Goal: Task Accomplishment & Management: Manage account settings

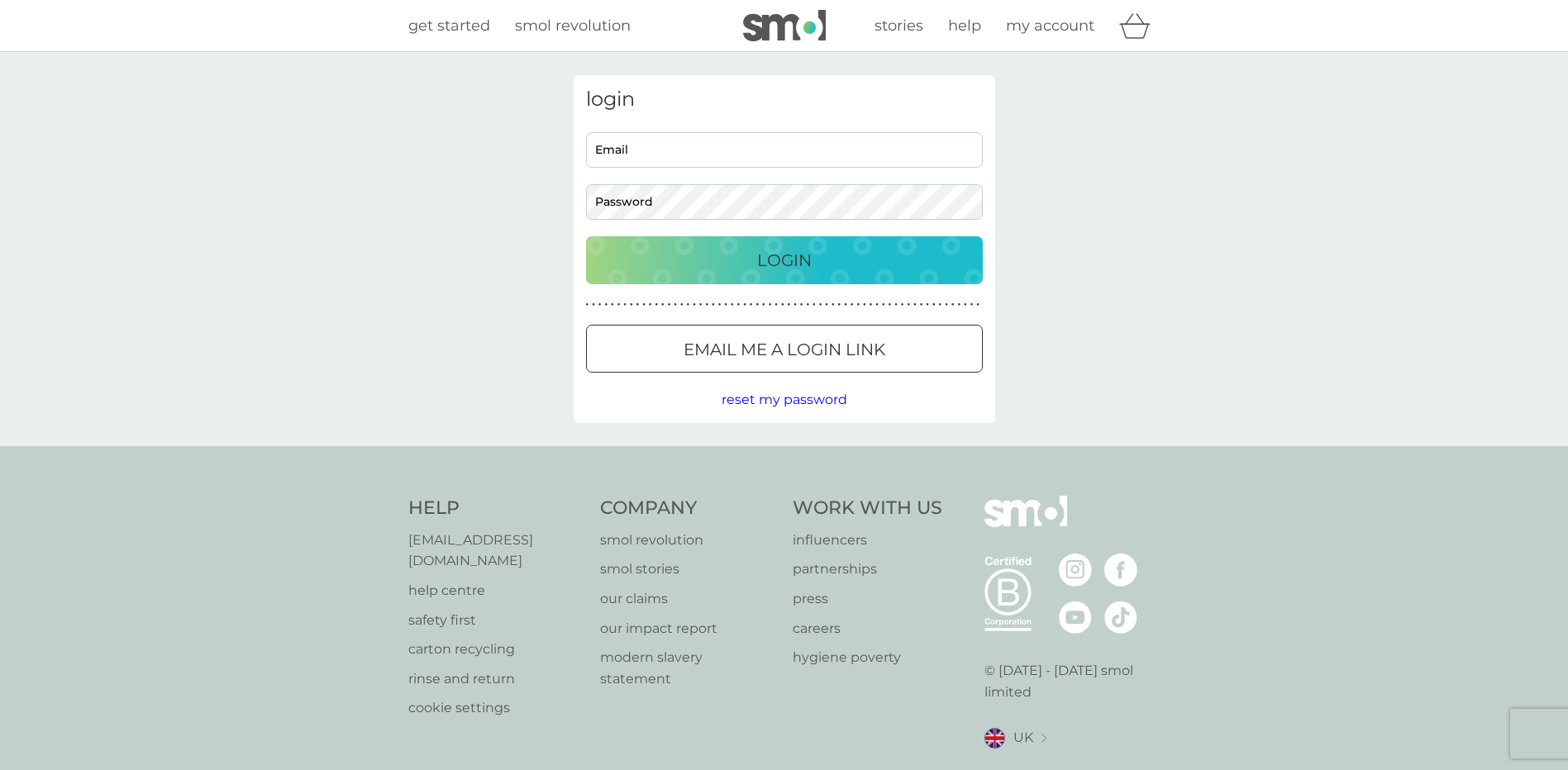
type input "george.rennie70@gmail.com"
click at [781, 262] on p "Login" at bounding box center [784, 260] width 55 height 27
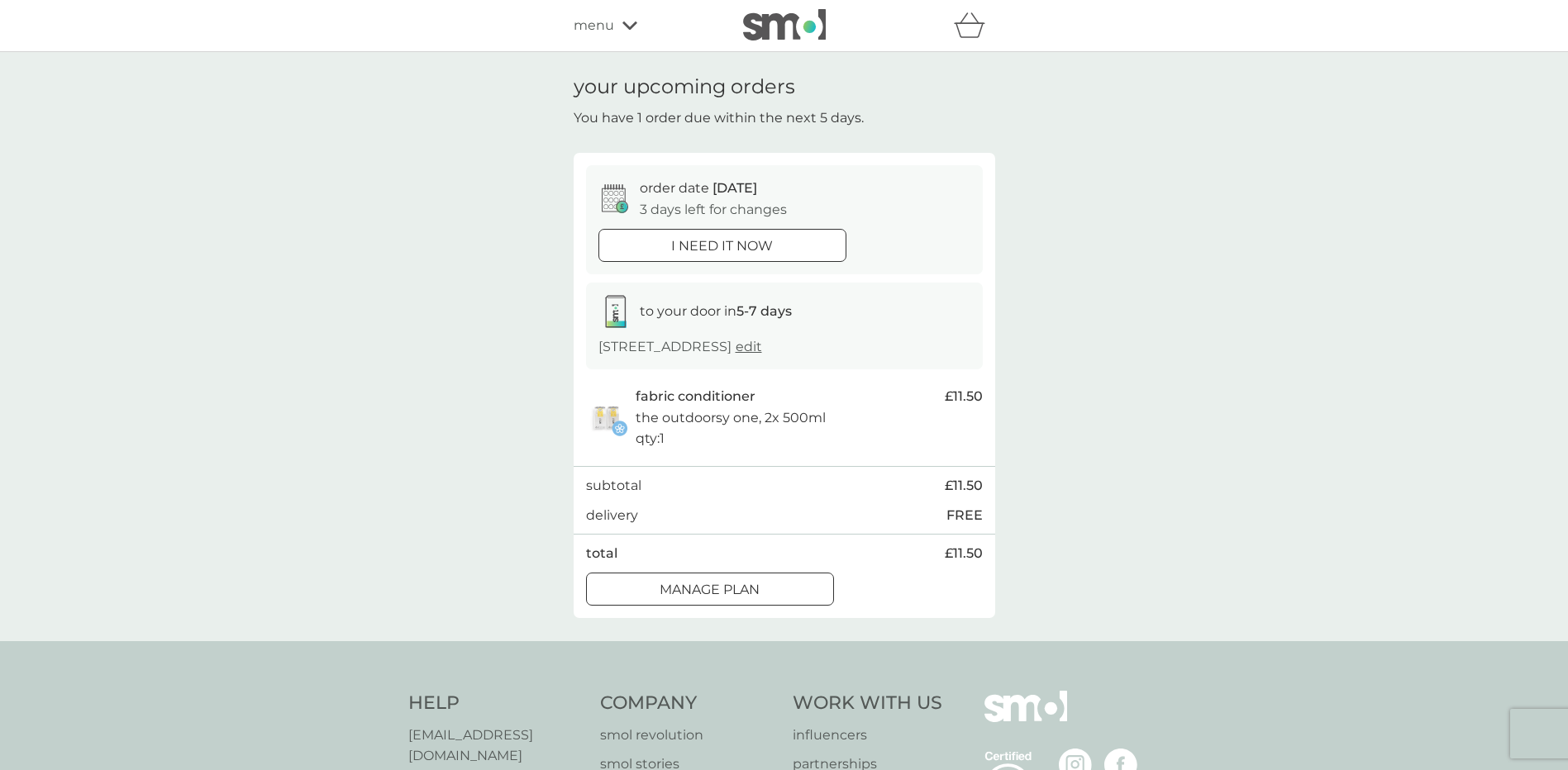
click at [742, 585] on p "Manage plan" at bounding box center [710, 590] width 100 height 22
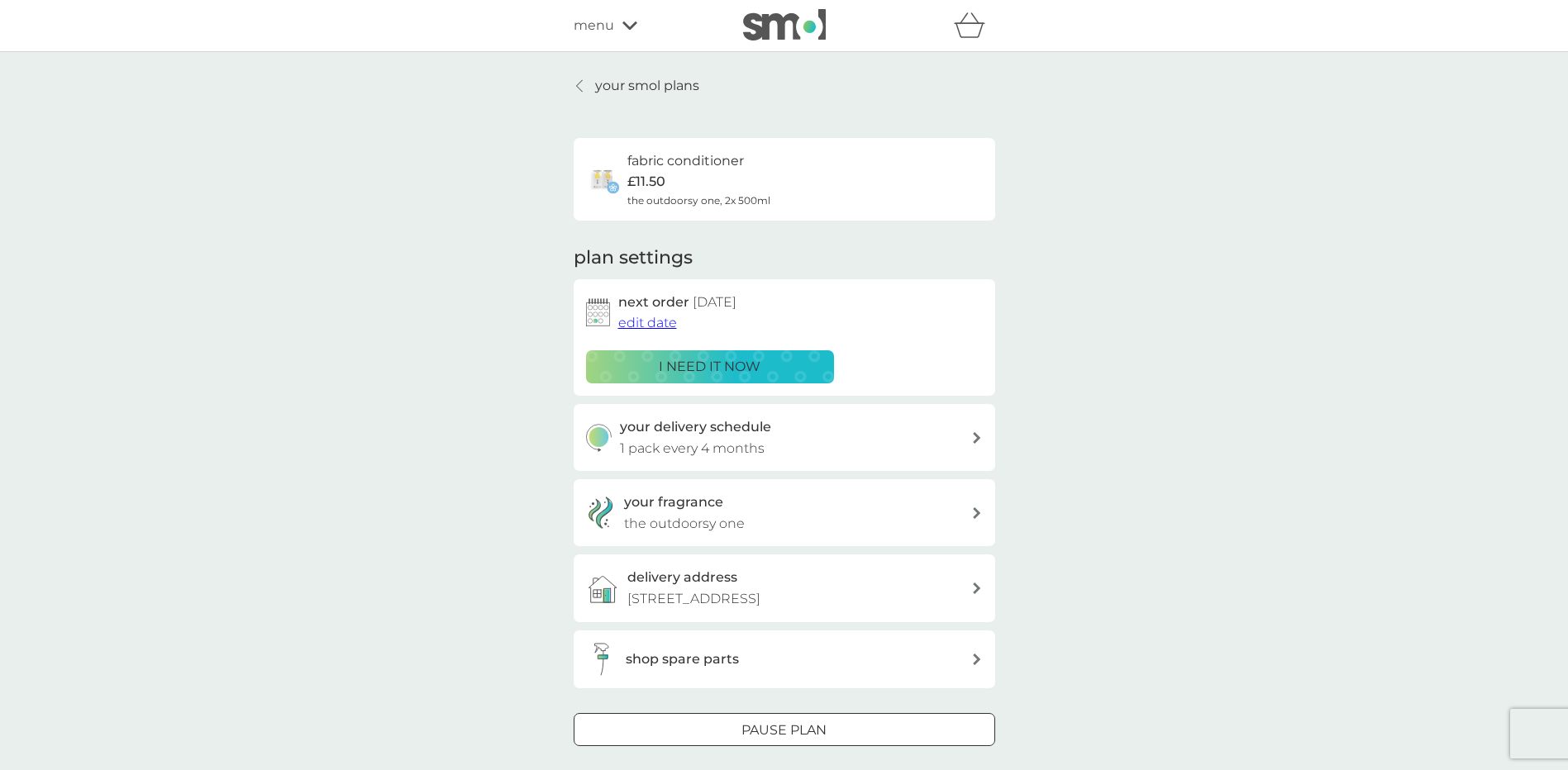
click at [976, 436] on icon at bounding box center [976, 439] width 7 height 12
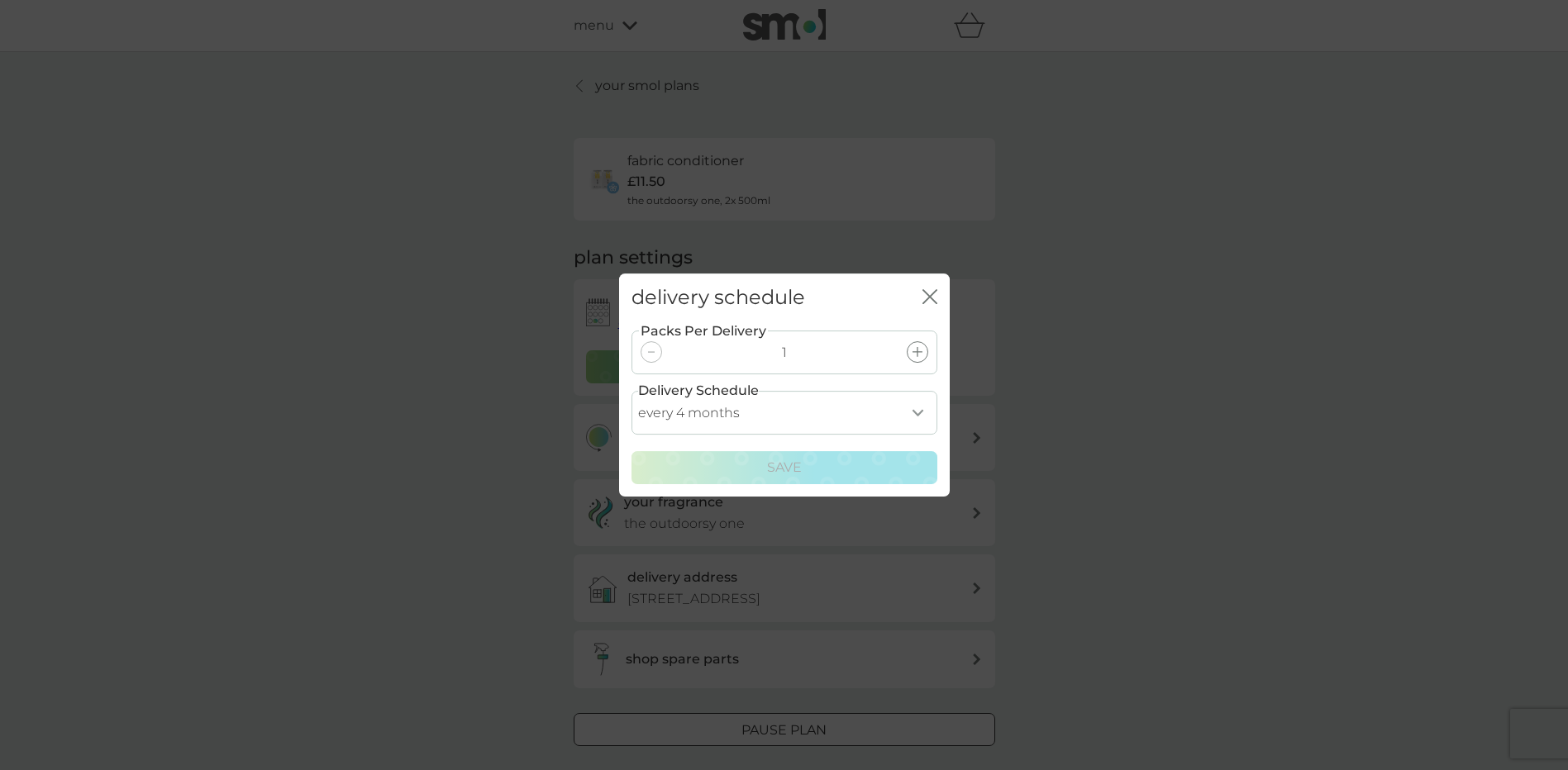
click at [914, 413] on select "every 1 month every 2 months every 3 months every 4 months every 5 months every…" at bounding box center [784, 413] width 306 height 44
select select "5"
click at [631, 391] on select "every 1 month every 2 months every 3 months every 4 months every 5 months every…" at bounding box center [784, 413] width 306 height 44
click at [818, 471] on div "Save" at bounding box center [784, 468] width 284 height 22
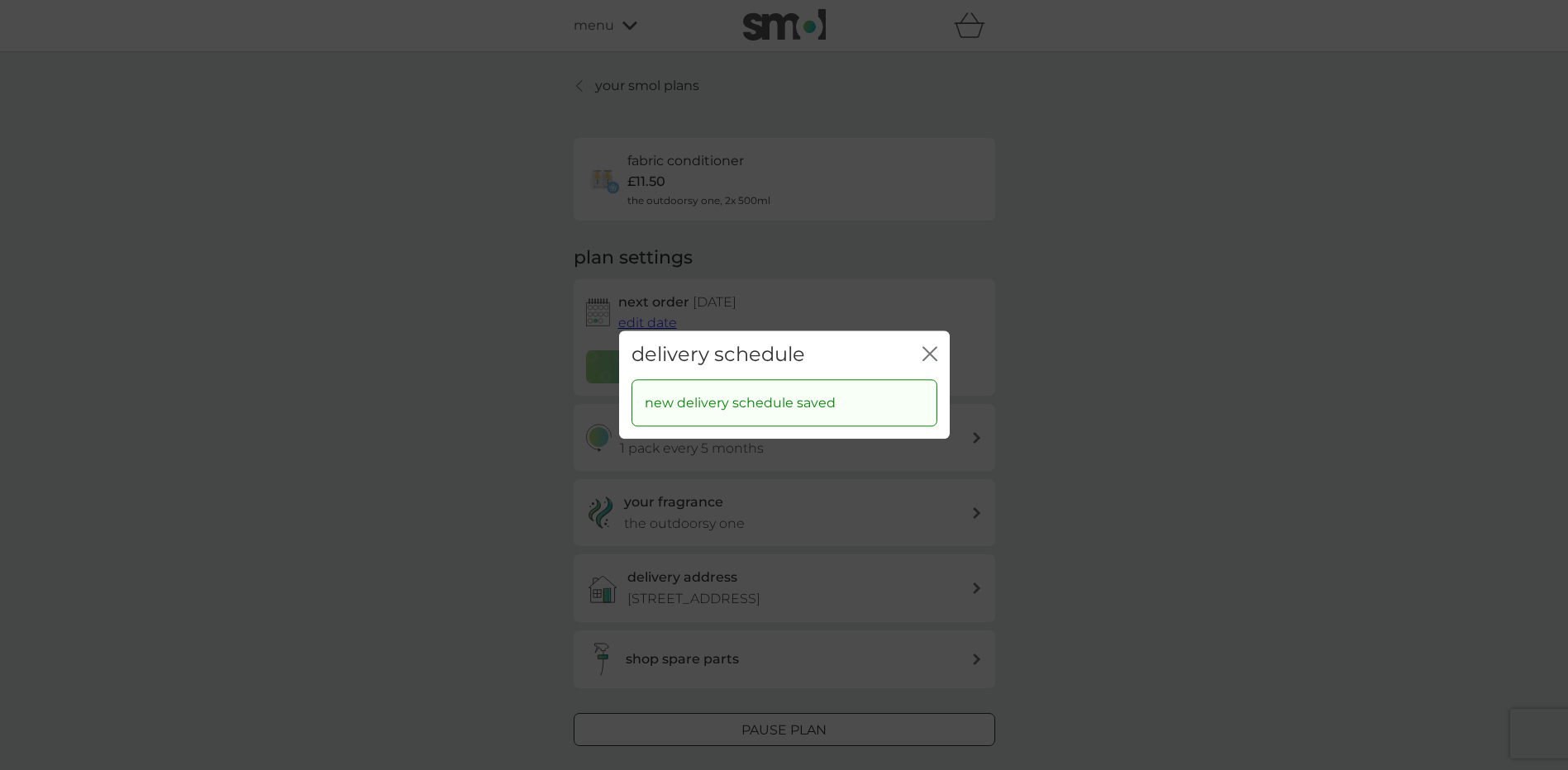
click at [924, 357] on icon "close" at bounding box center [929, 353] width 15 height 15
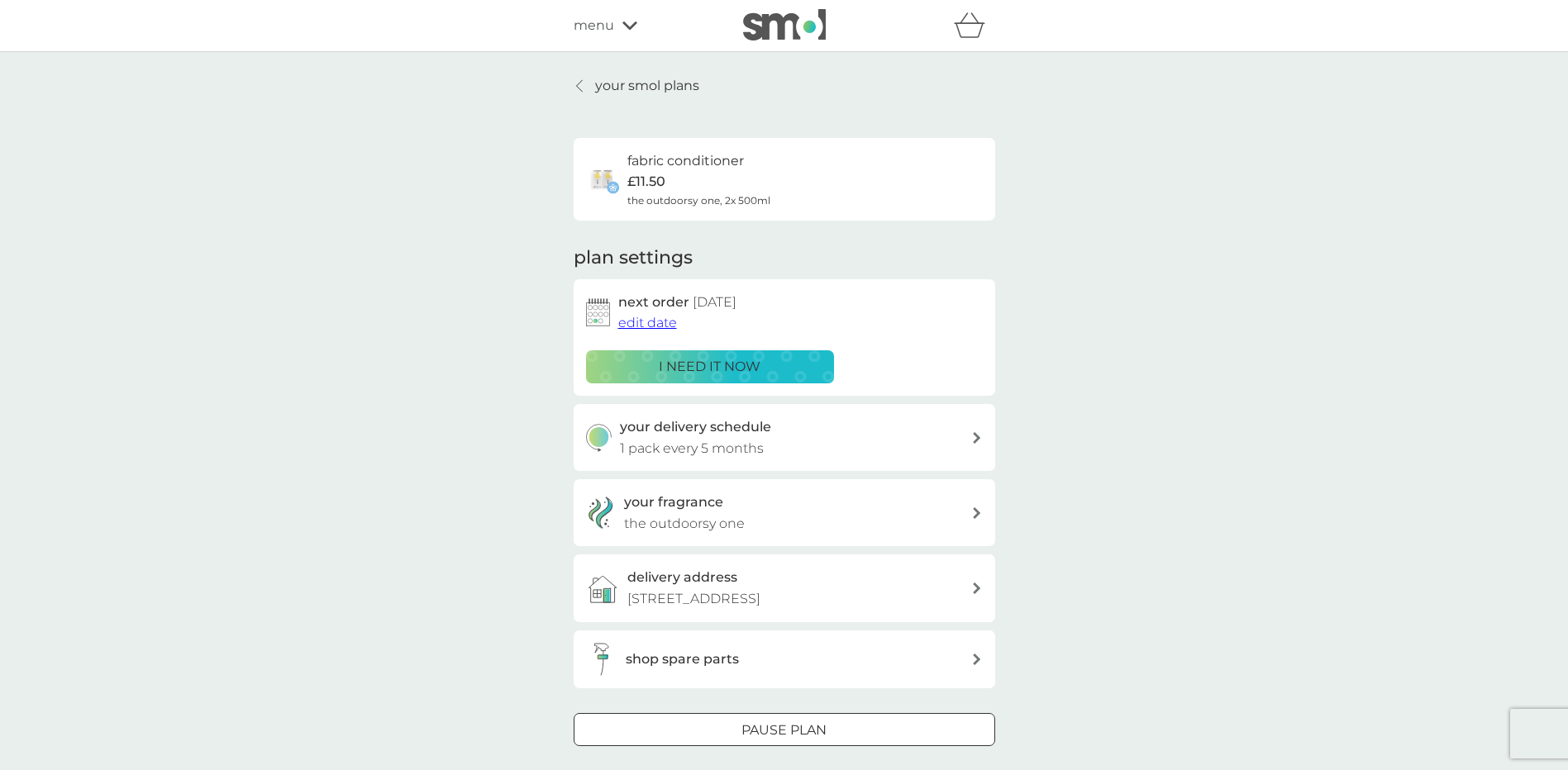
click at [660, 323] on span "edit date" at bounding box center [647, 322] width 59 height 16
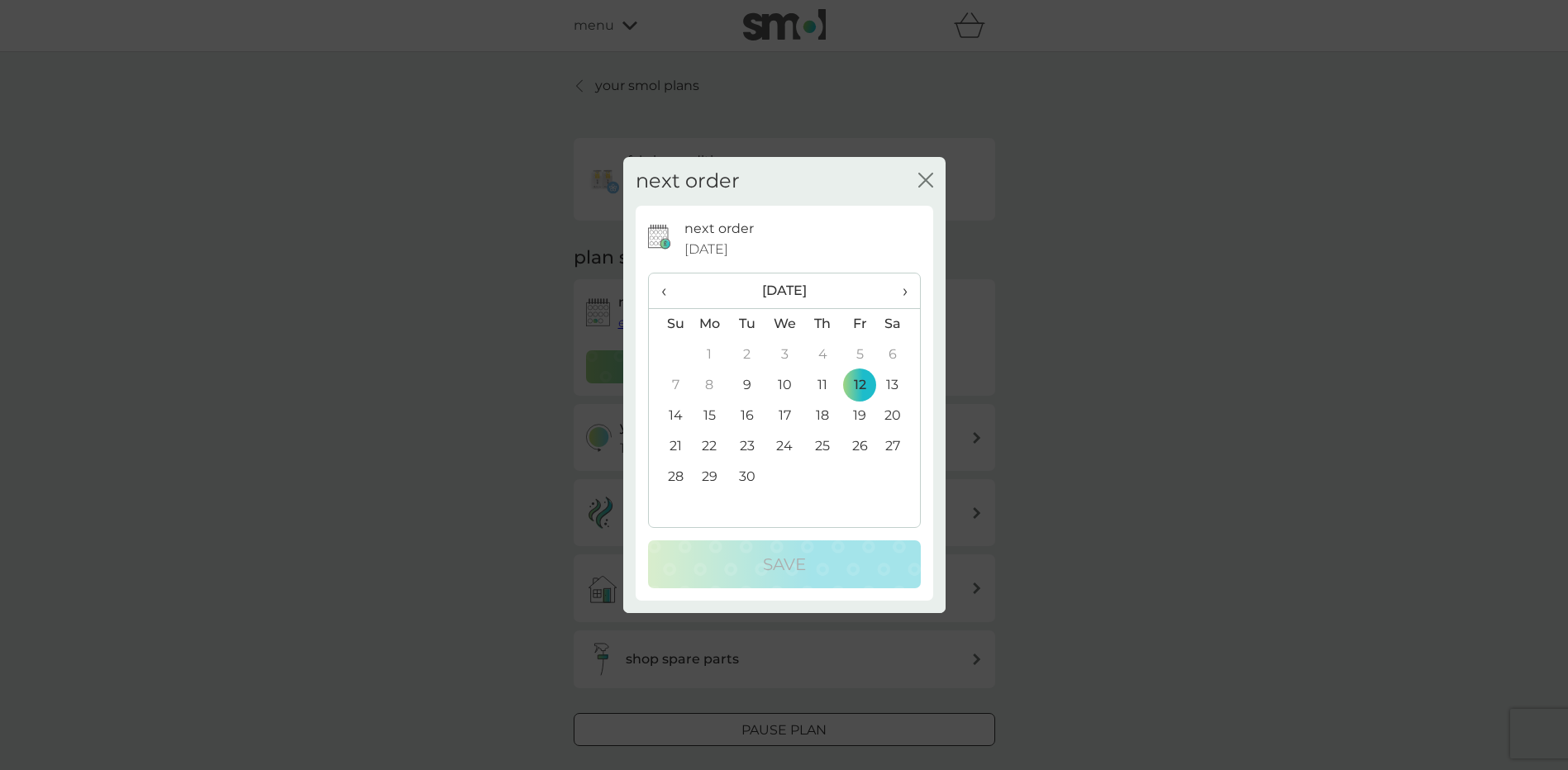
click at [900, 289] on span "›" at bounding box center [898, 291] width 17 height 35
click at [791, 386] on td "8" at bounding box center [784, 385] width 38 height 31
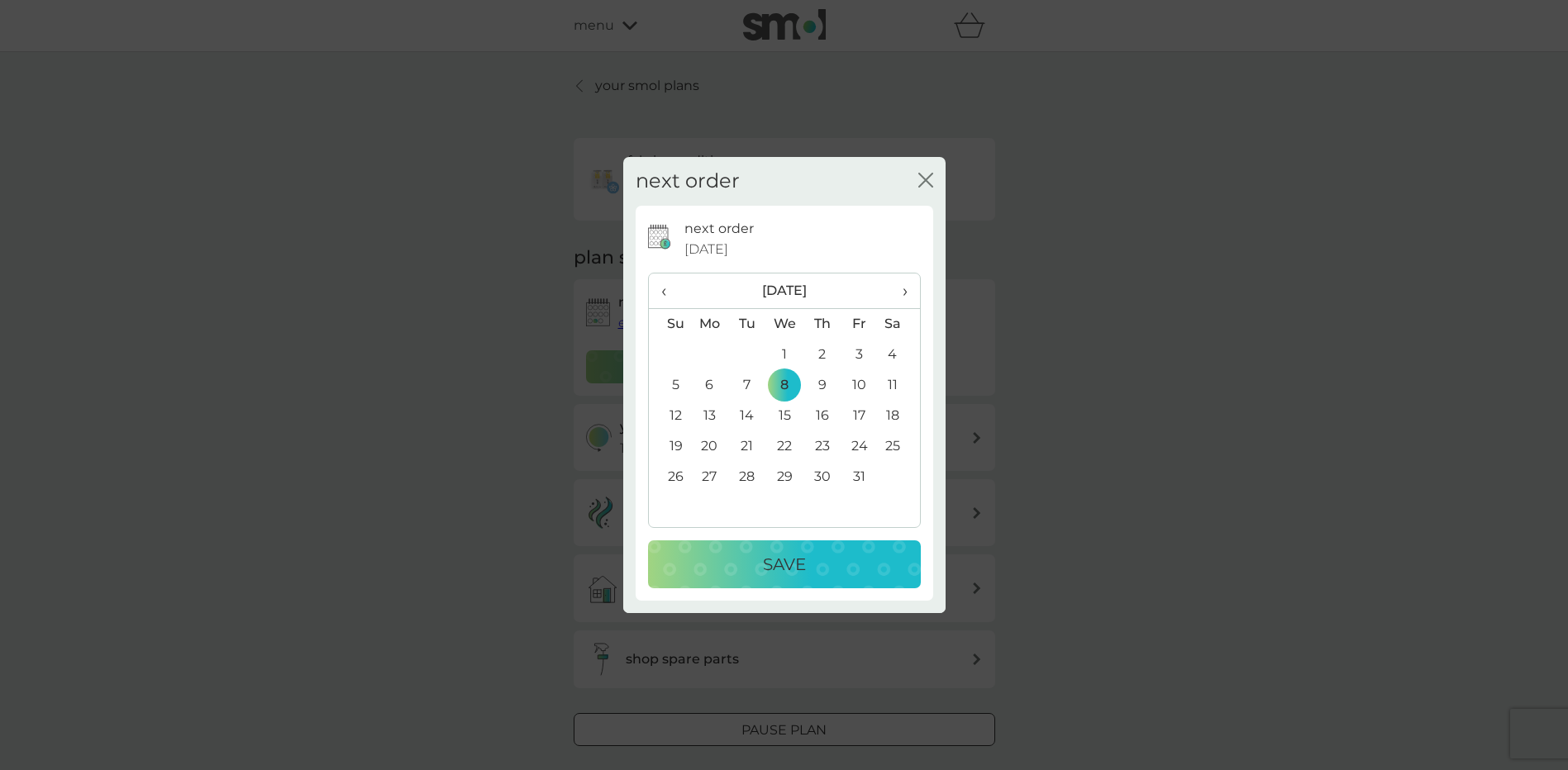
click at [798, 570] on p "Save" at bounding box center [784, 564] width 43 height 27
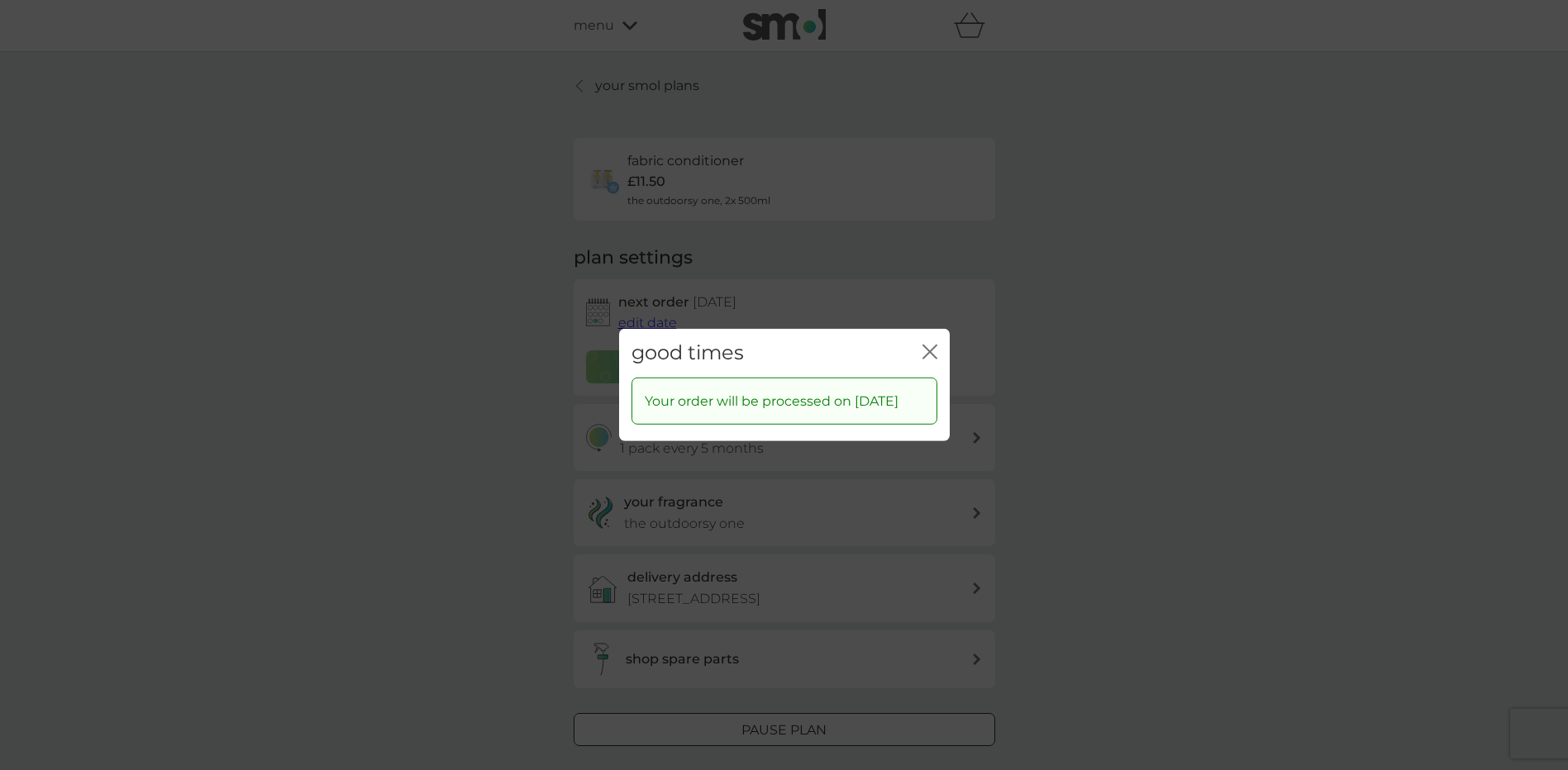
click at [926, 344] on icon "close" at bounding box center [929, 351] width 15 height 15
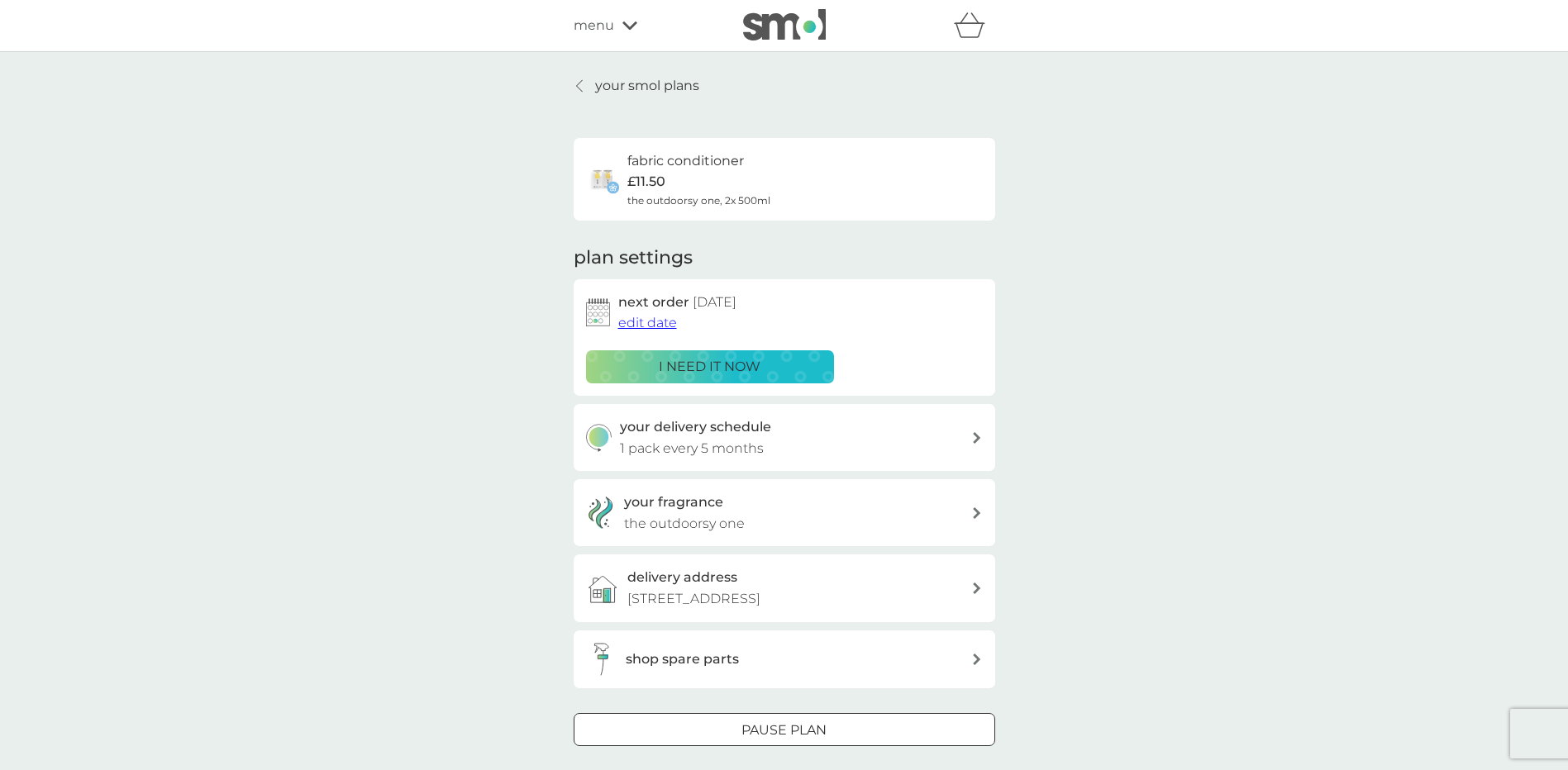
click at [587, 82] on link "your smol plans" at bounding box center [636, 86] width 126 height 22
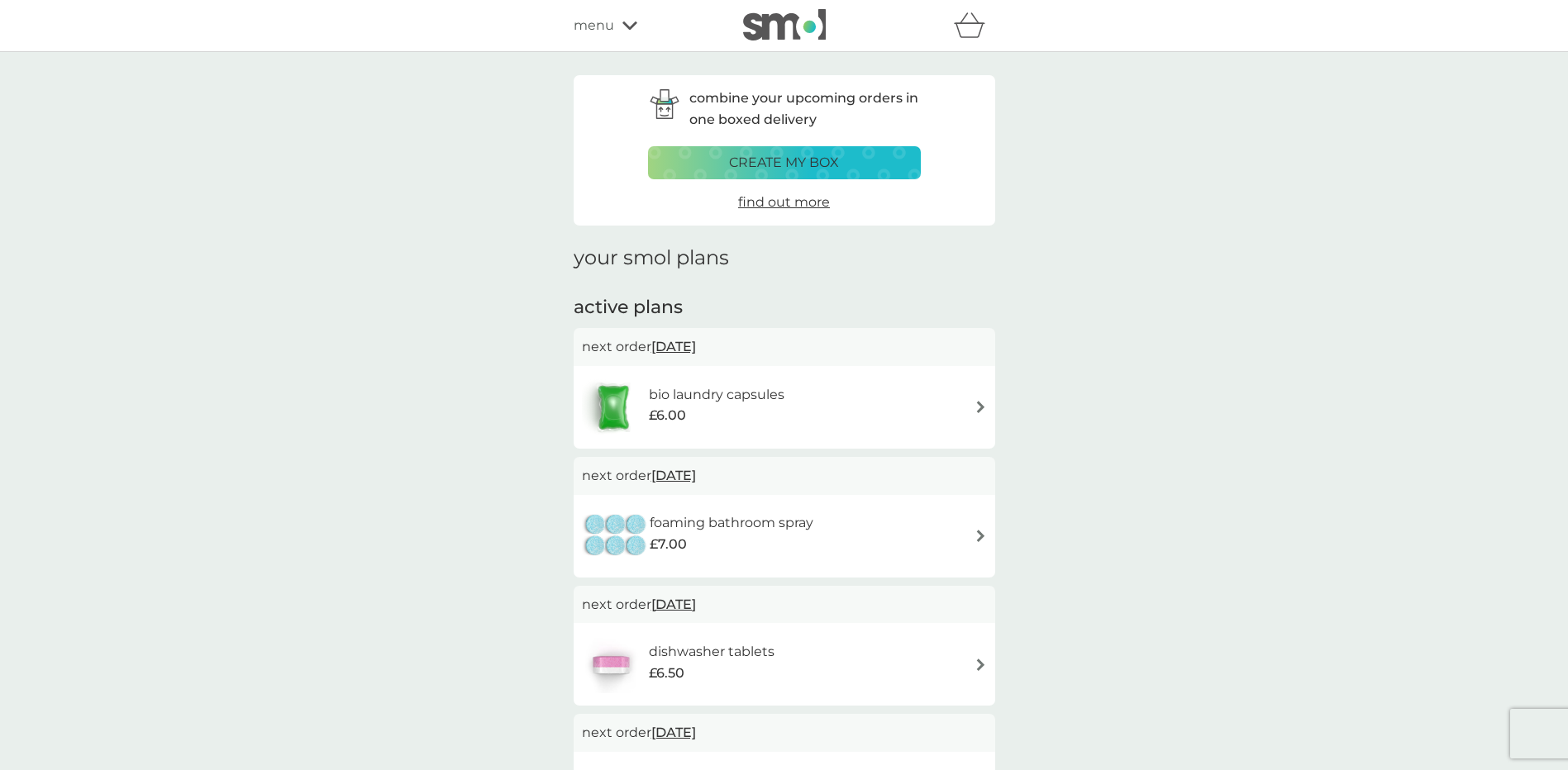
click at [975, 536] on img at bounding box center [980, 536] width 12 height 12
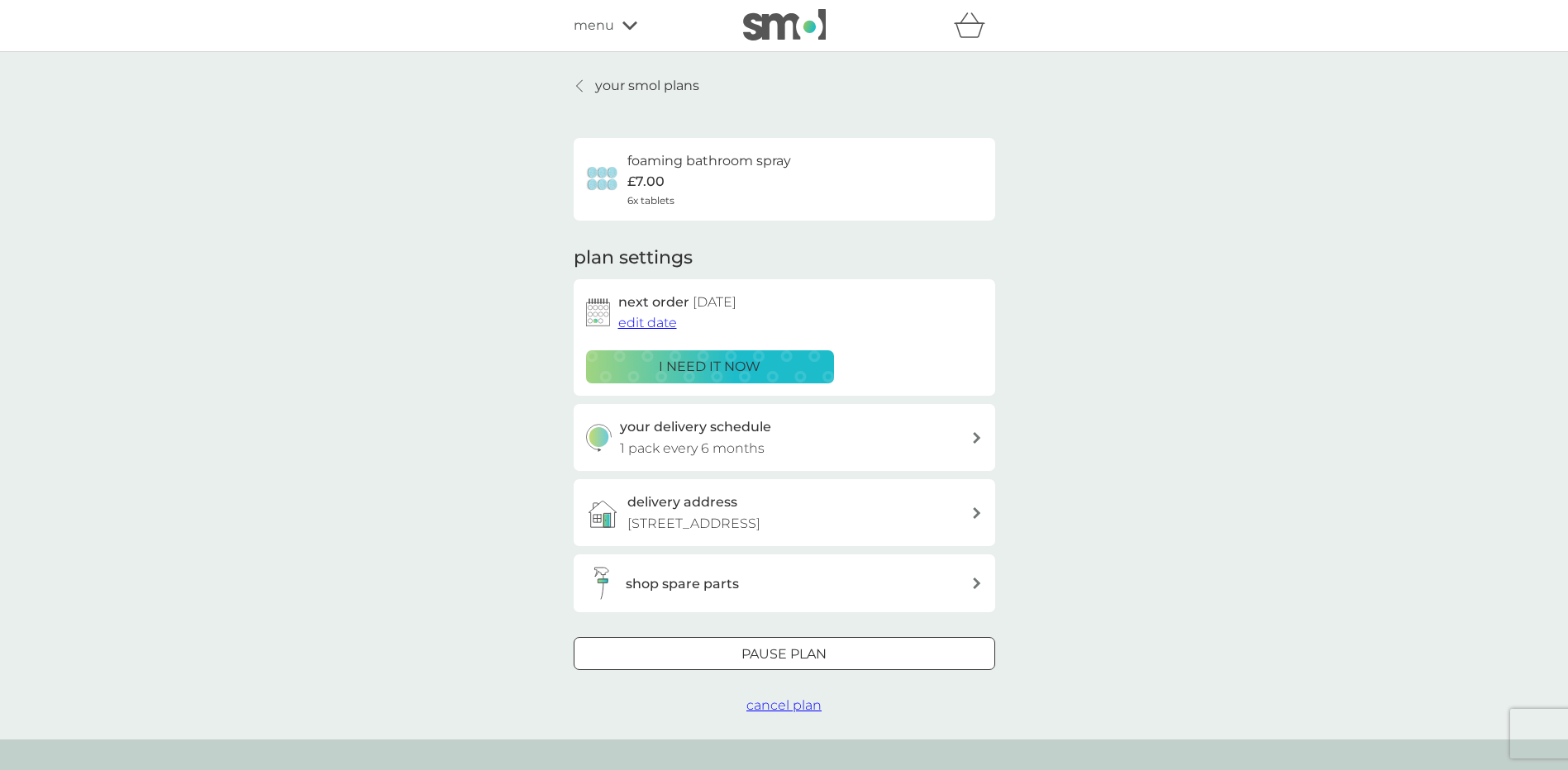
click at [977, 439] on icon at bounding box center [977, 439] width 8 height 12
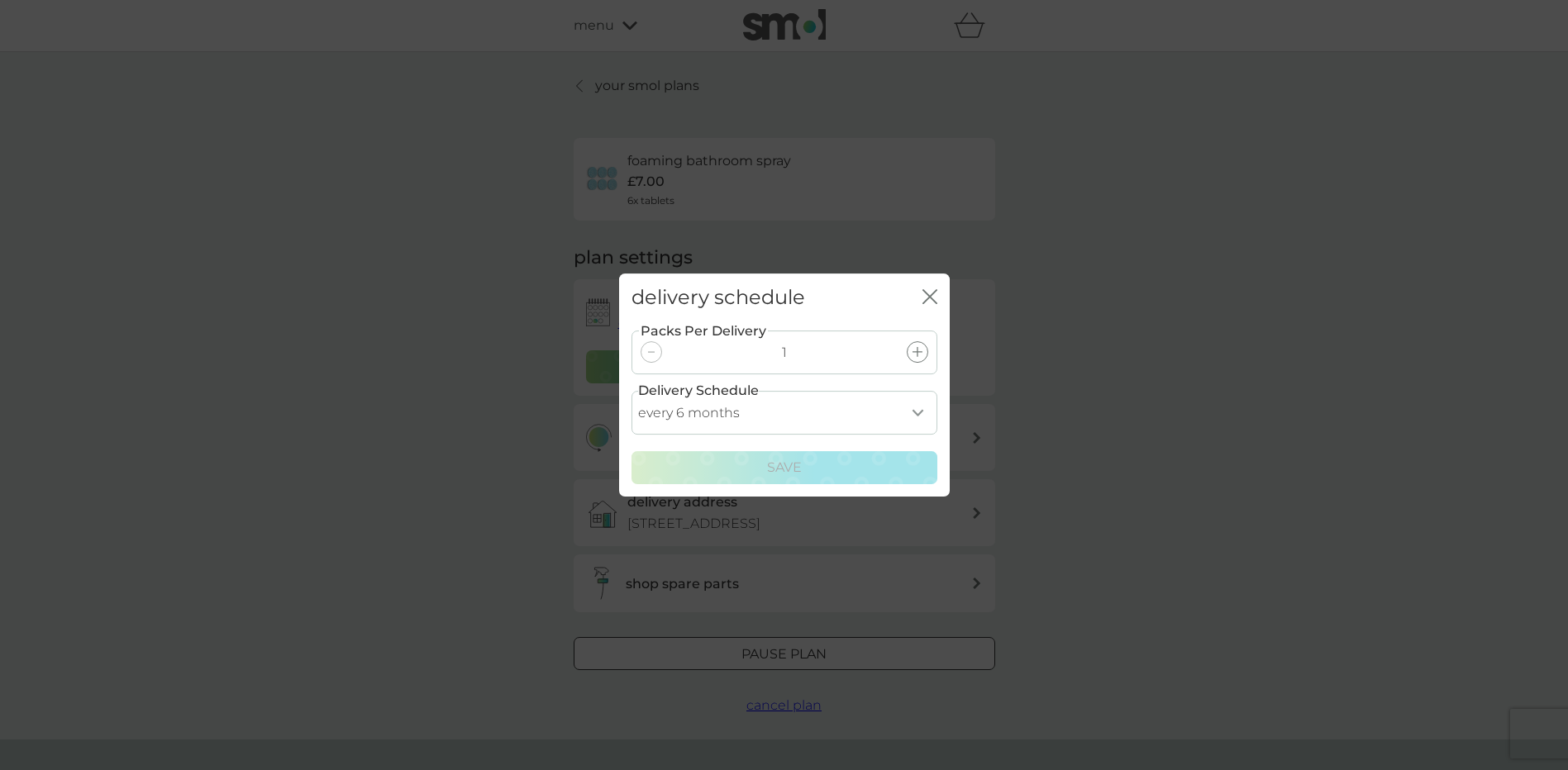
click at [914, 414] on select "every 1 month every 2 months every 3 months every 4 months every 5 months every…" at bounding box center [784, 413] width 306 height 44
select select "8"
click at [631, 391] on select "every 1 month every 2 months every 3 months every 4 months every 5 months every…" at bounding box center [784, 413] width 306 height 44
click at [790, 462] on p "Save" at bounding box center [784, 468] width 35 height 22
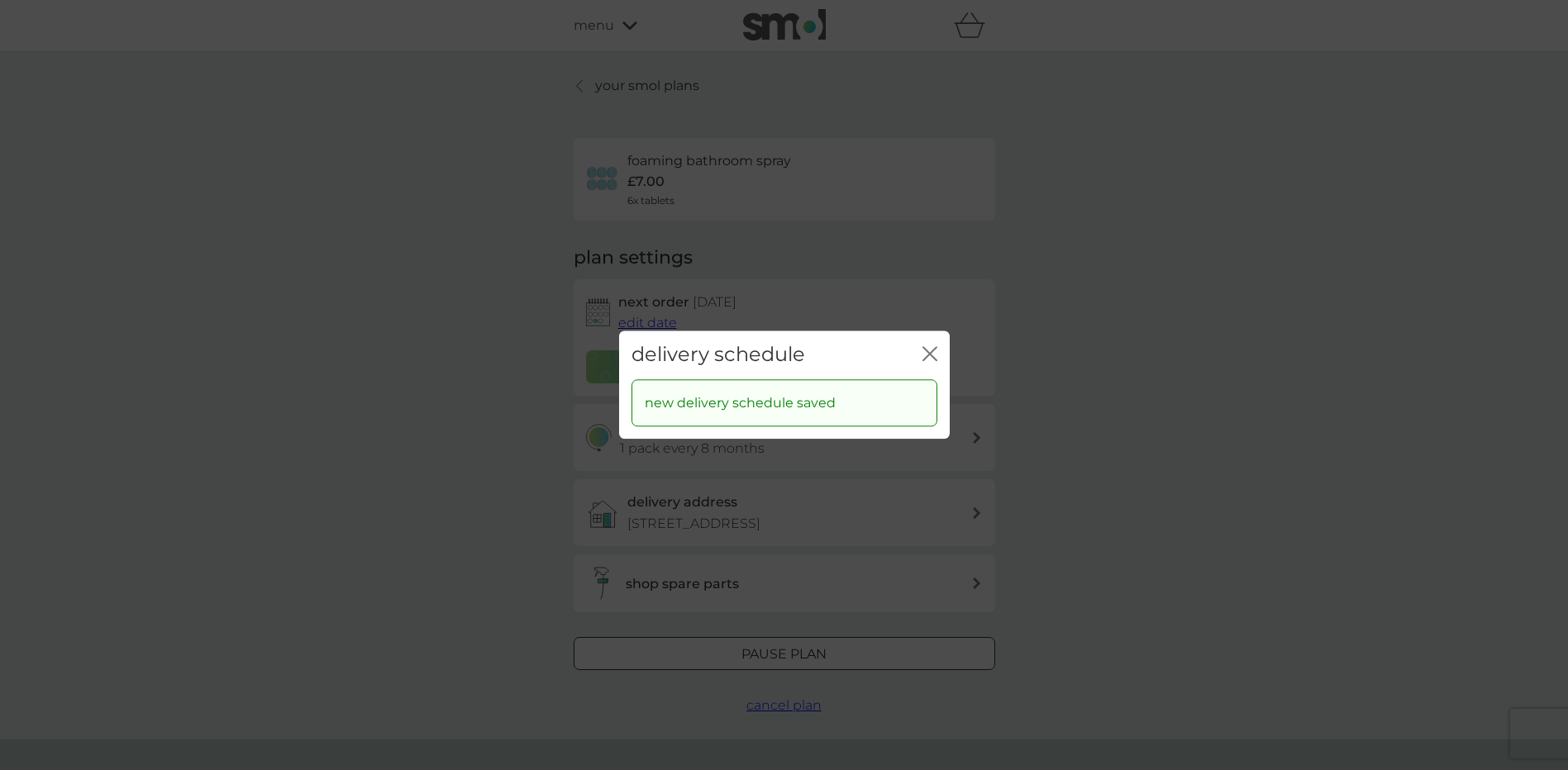
click at [928, 355] on icon "close" at bounding box center [926, 353] width 7 height 13
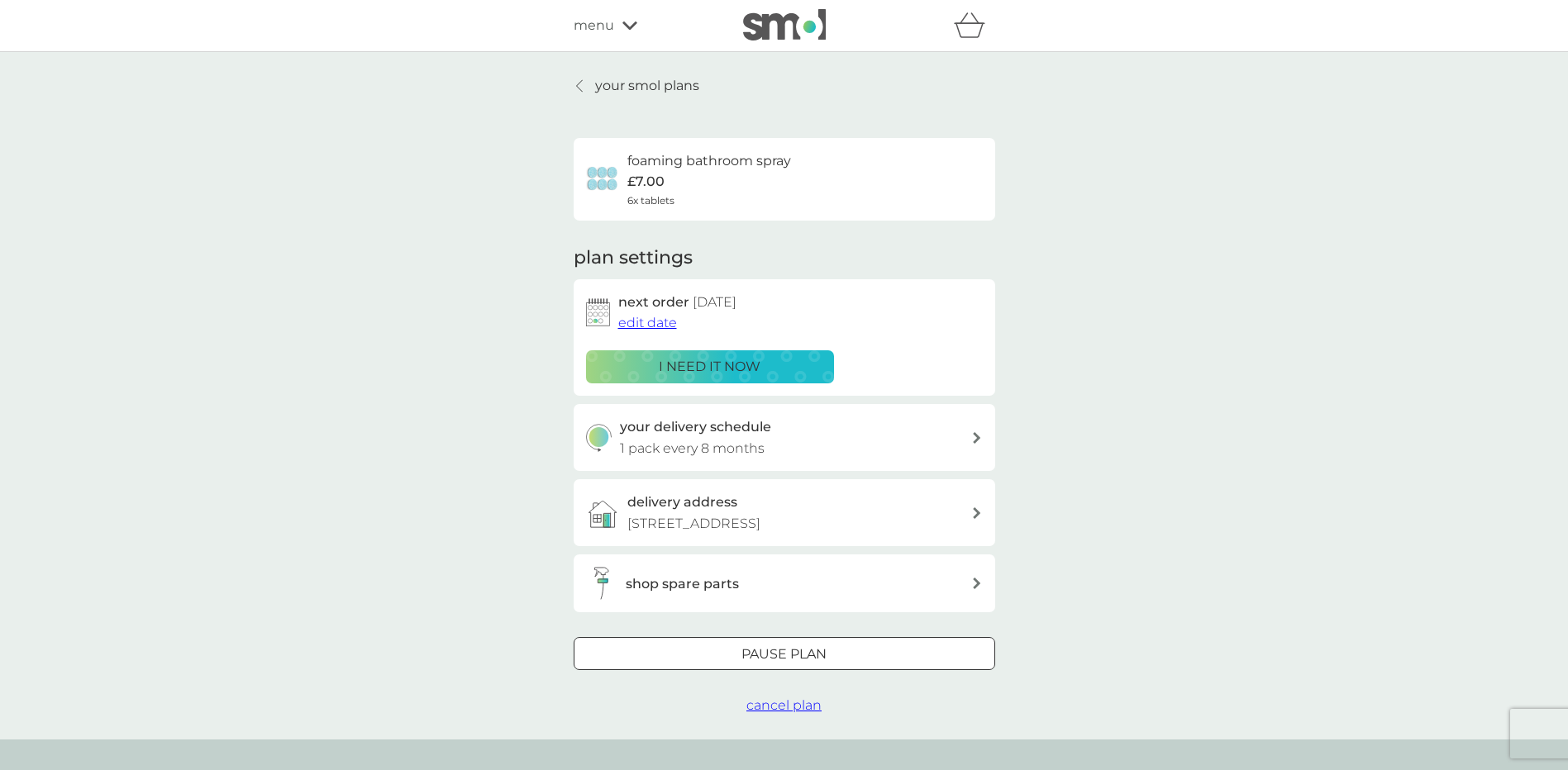
click at [660, 318] on span "edit date" at bounding box center [647, 322] width 59 height 16
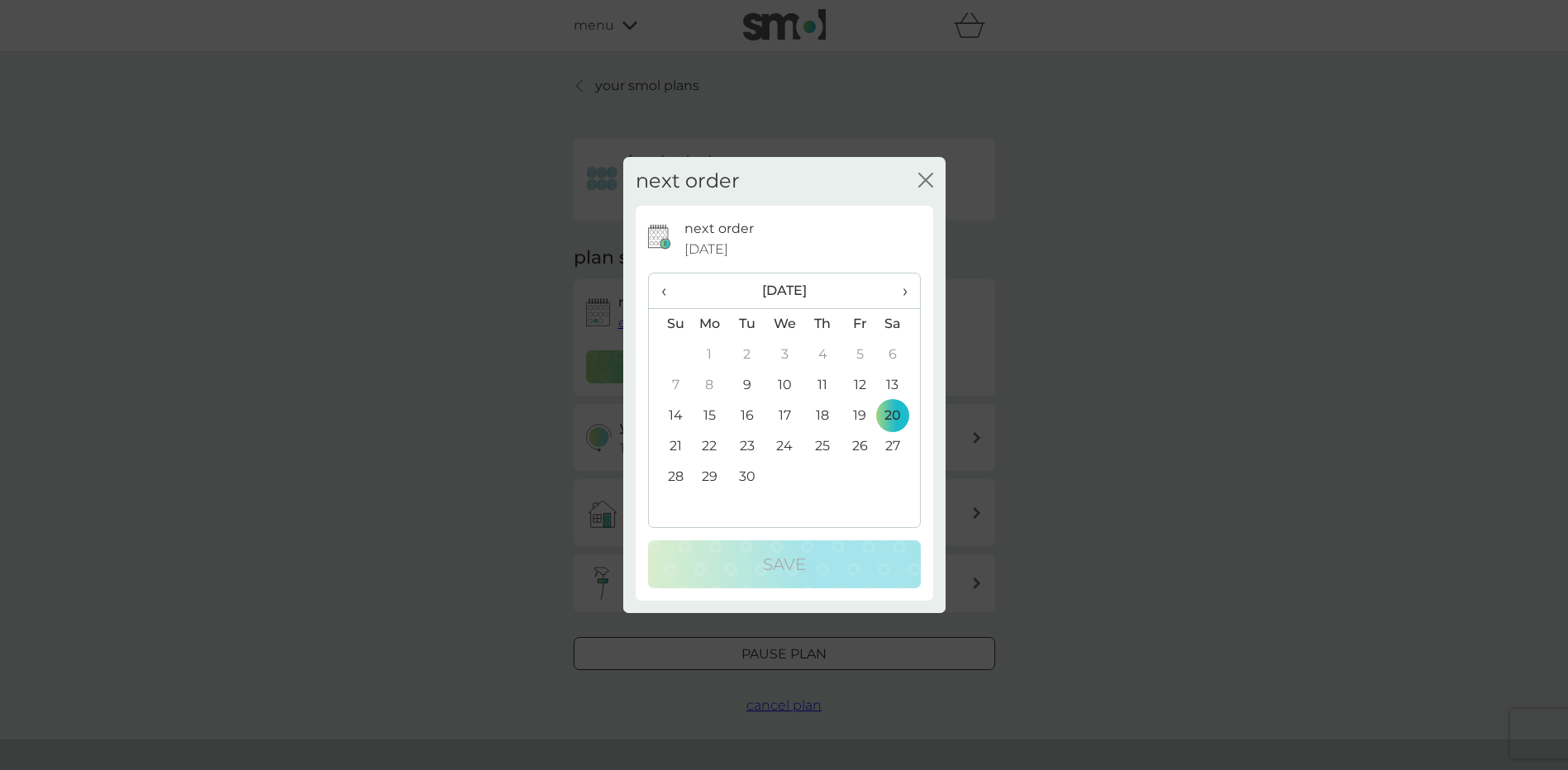
click at [900, 294] on span "›" at bounding box center [898, 291] width 17 height 35
click at [899, 294] on span "›" at bounding box center [898, 291] width 17 height 35
click at [781, 412] on td "17" at bounding box center [784, 416] width 38 height 31
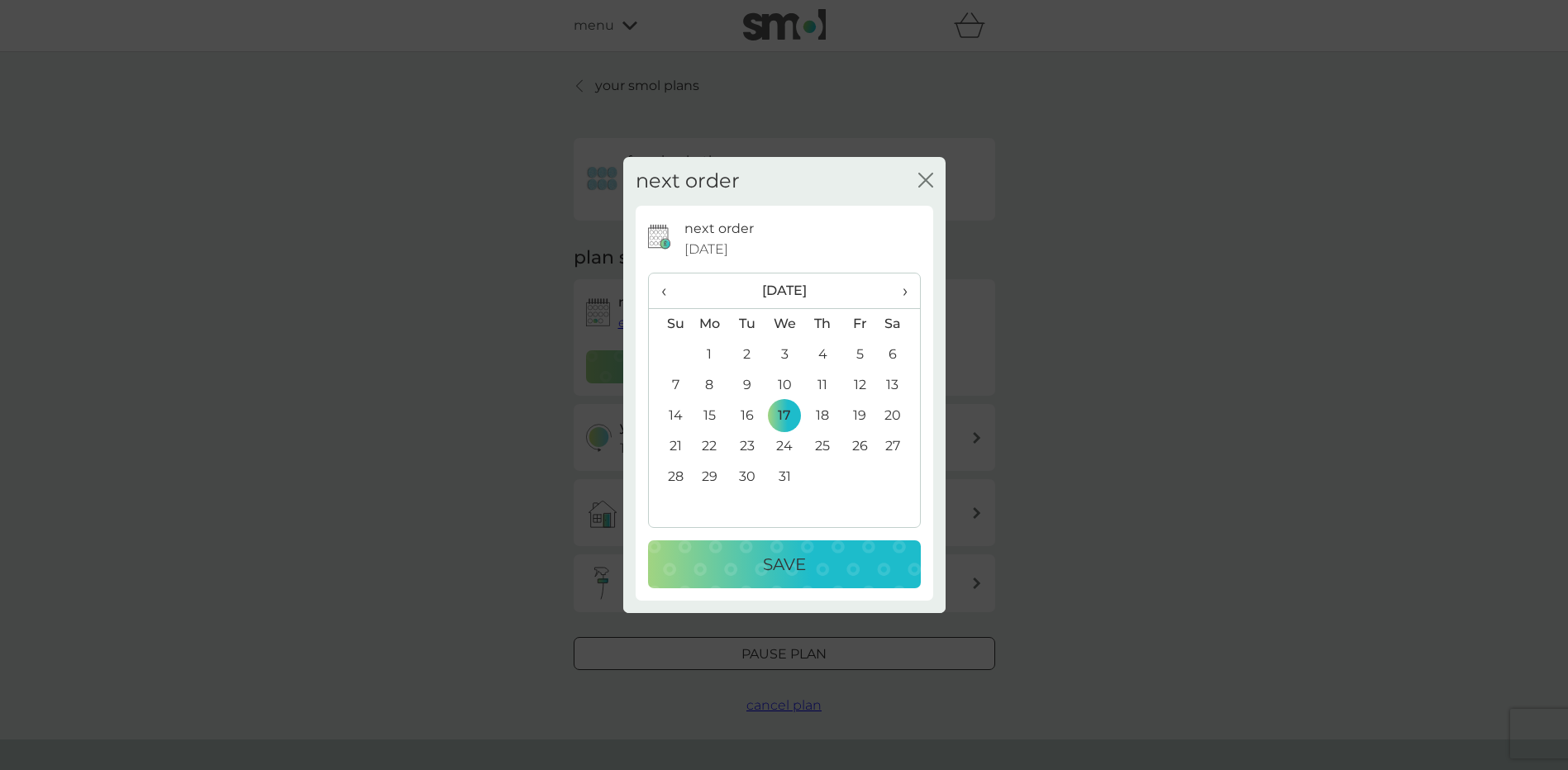
click at [794, 580] on button "Save" at bounding box center [784, 565] width 273 height 48
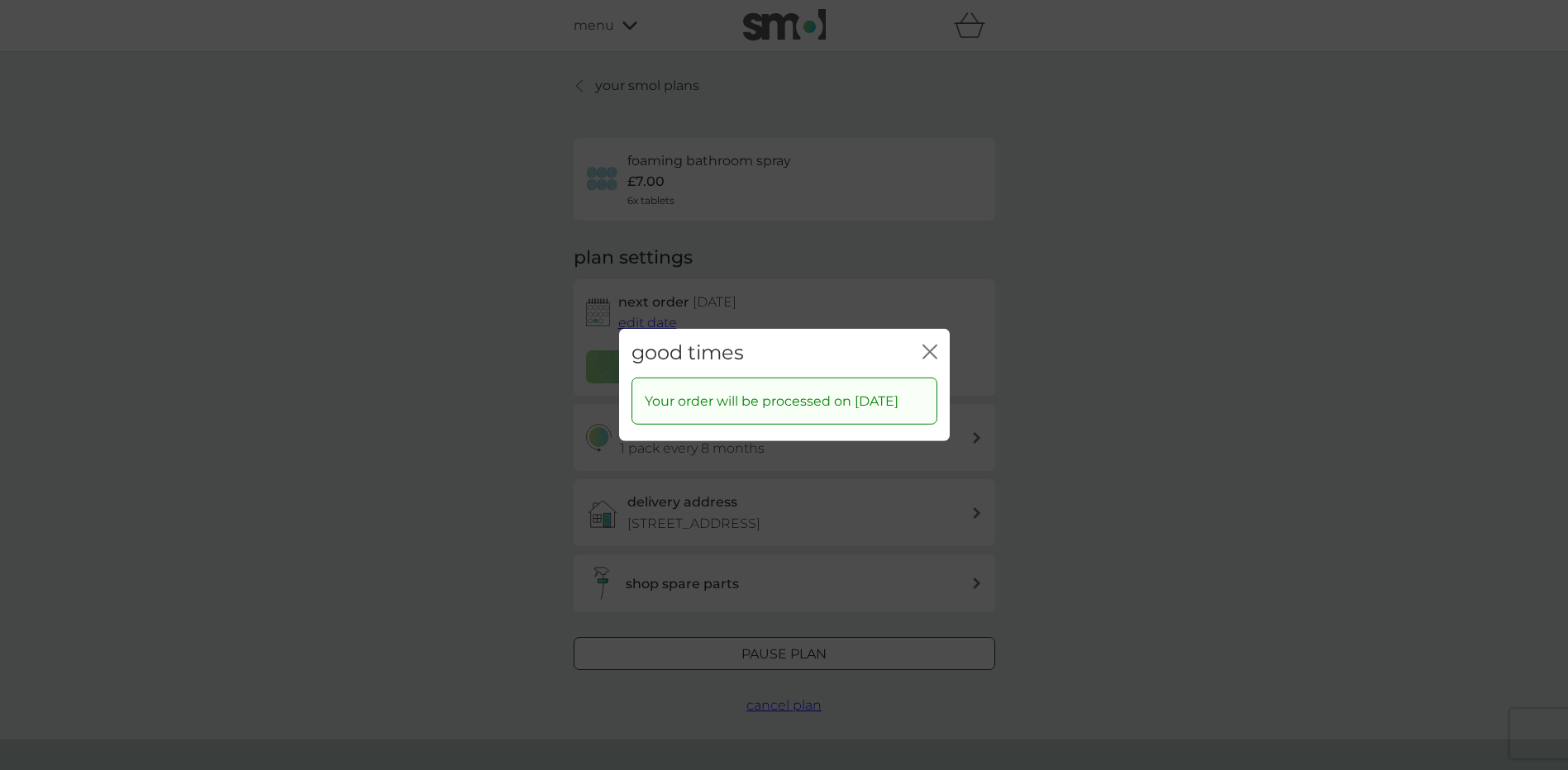
click at [927, 344] on icon "close" at bounding box center [929, 351] width 15 height 15
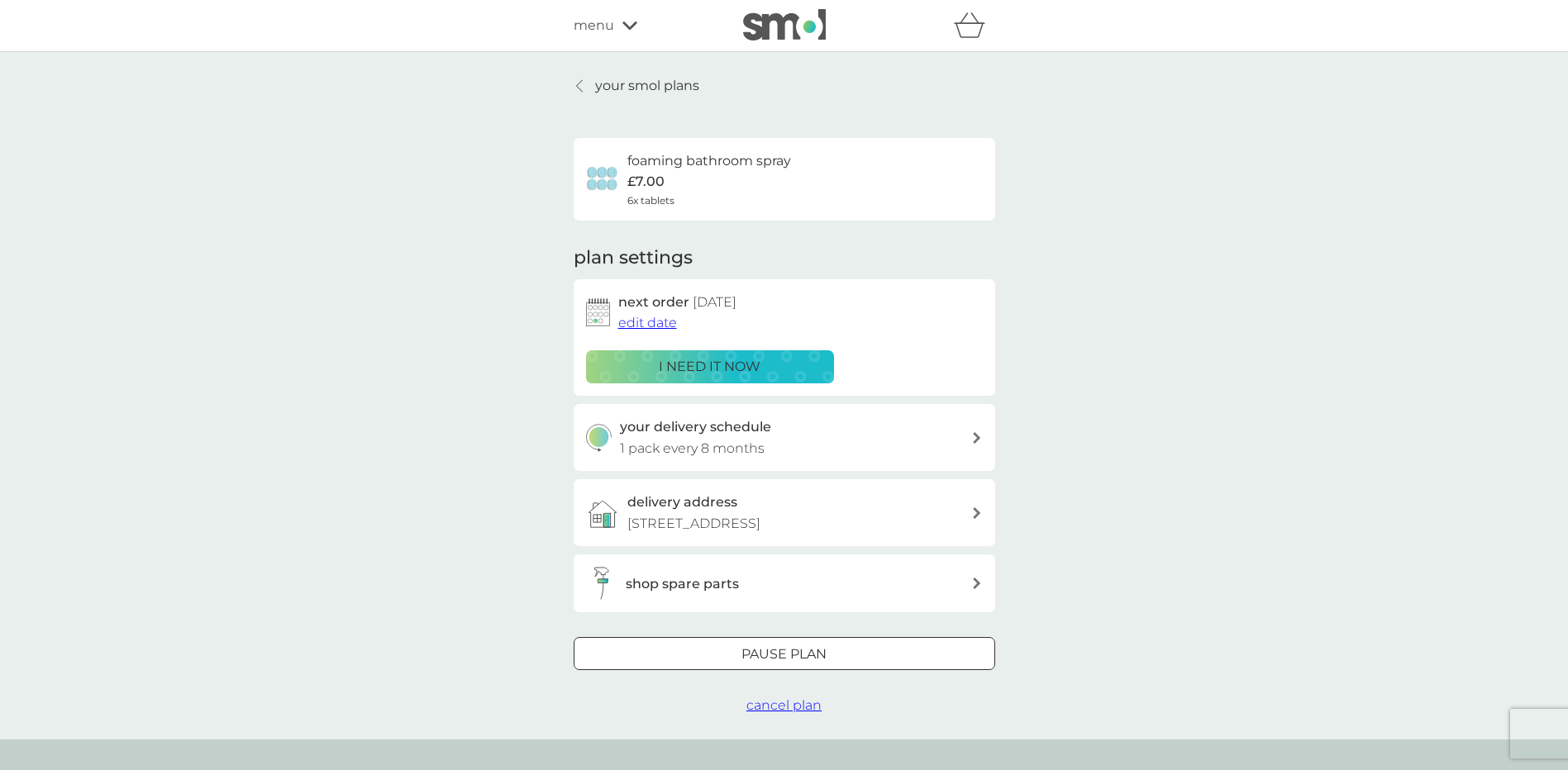
click at [586, 86] on div at bounding box center [581, 85] width 12 height 13
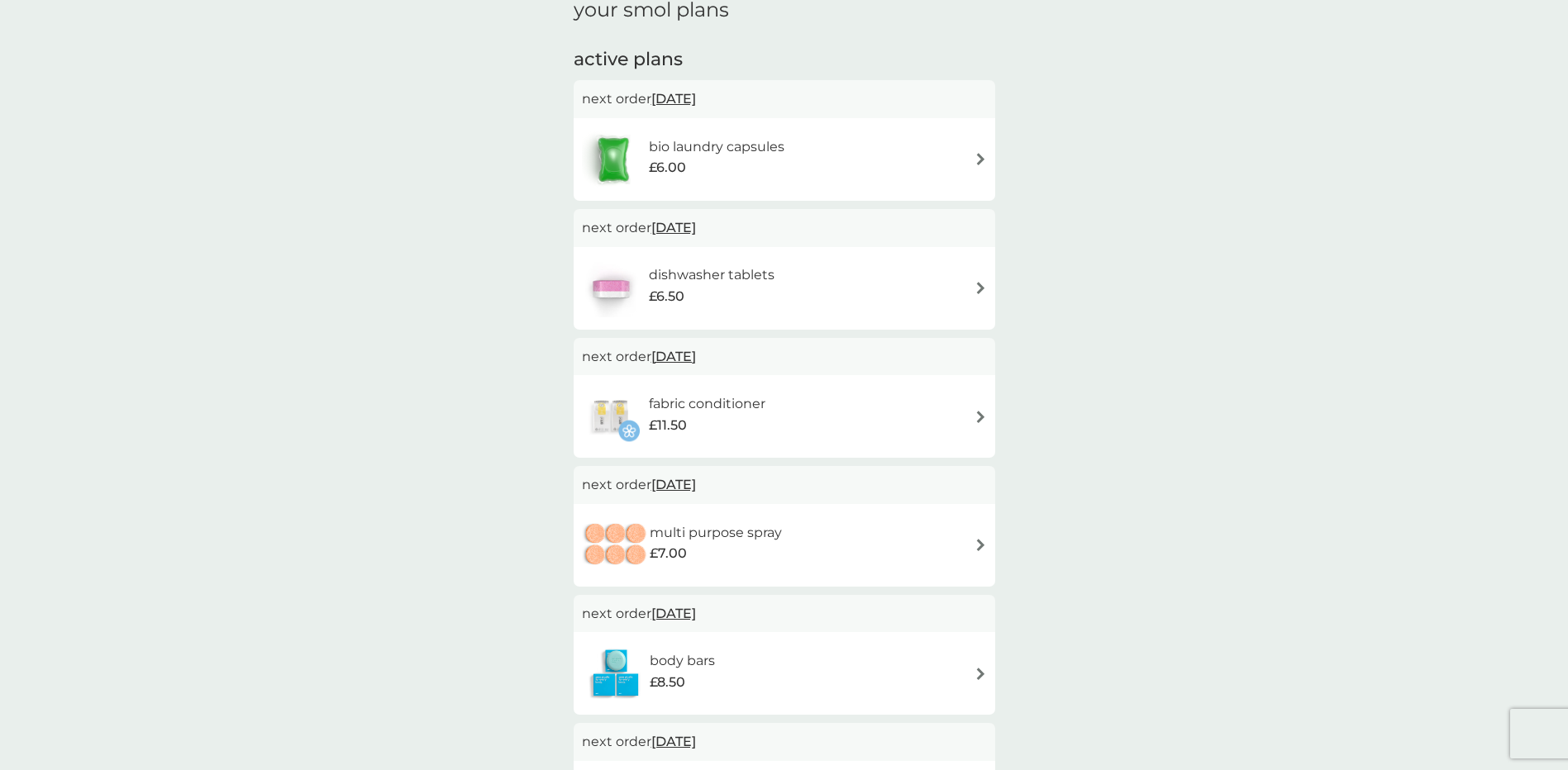
scroll to position [330, 0]
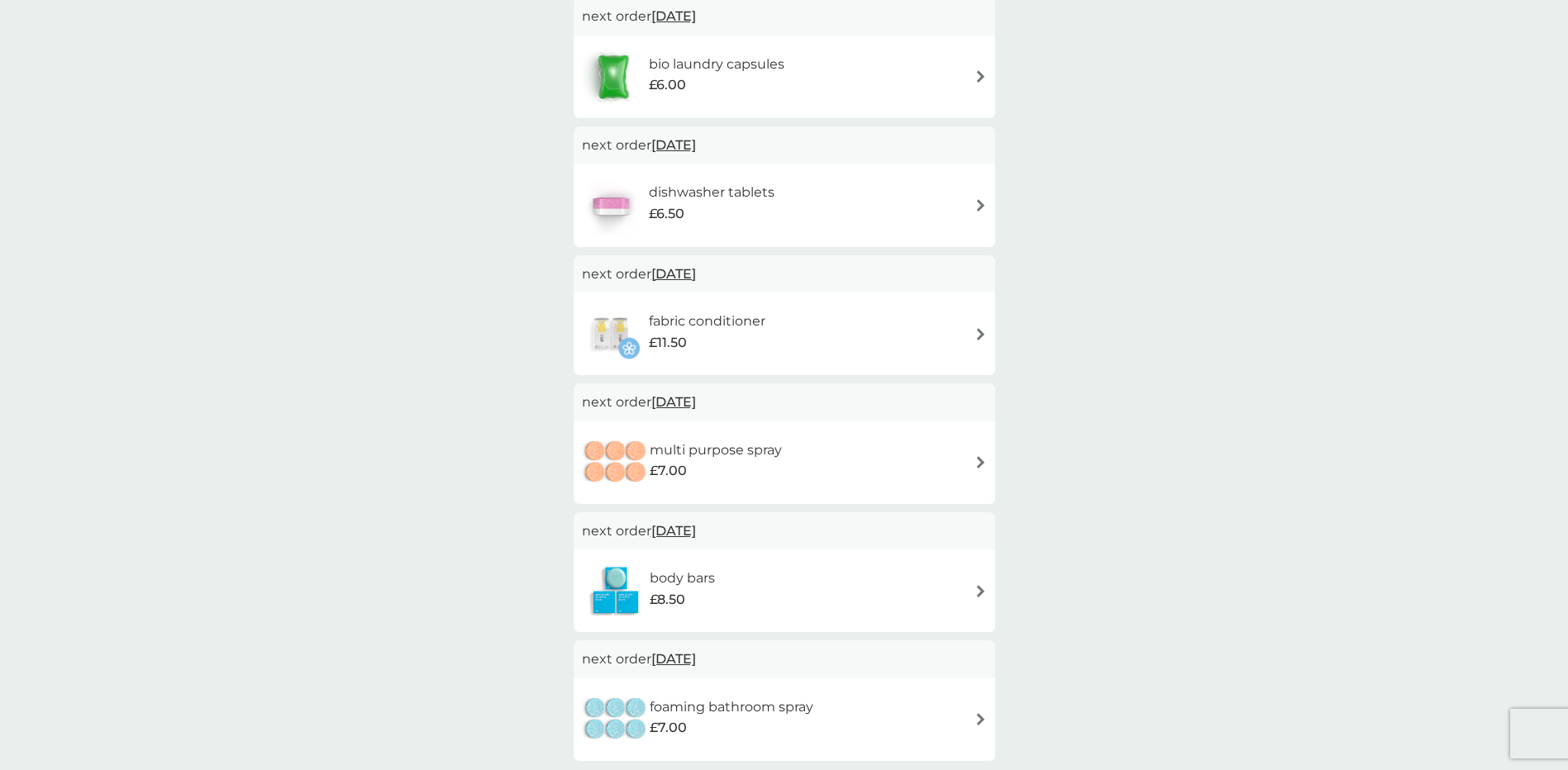
click at [696, 402] on span "[DATE]" at bounding box center [673, 402] width 45 height 32
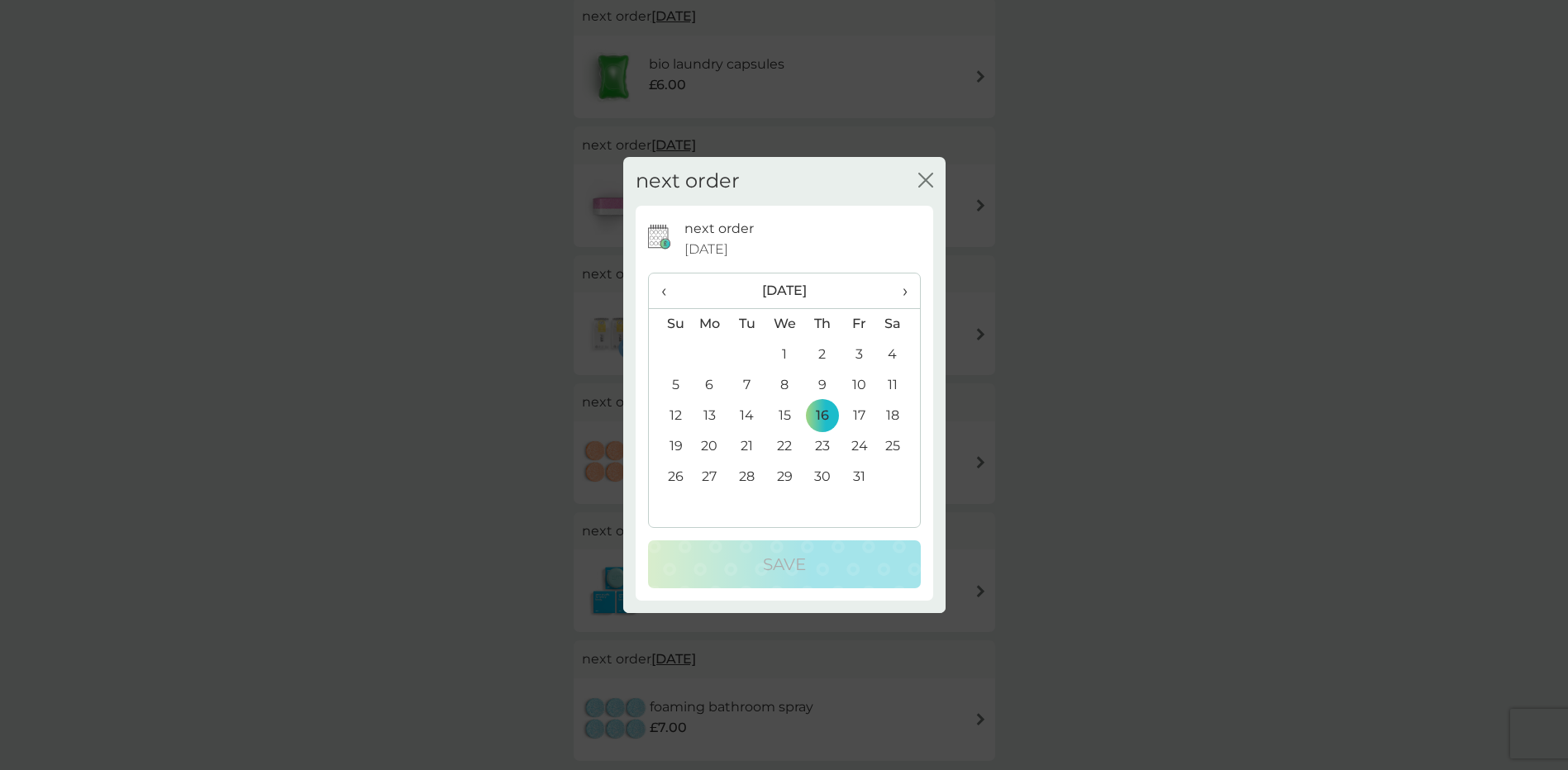
click at [907, 294] on span "›" at bounding box center [898, 291] width 17 height 35
click at [821, 472] on td "27" at bounding box center [821, 477] width 37 height 31
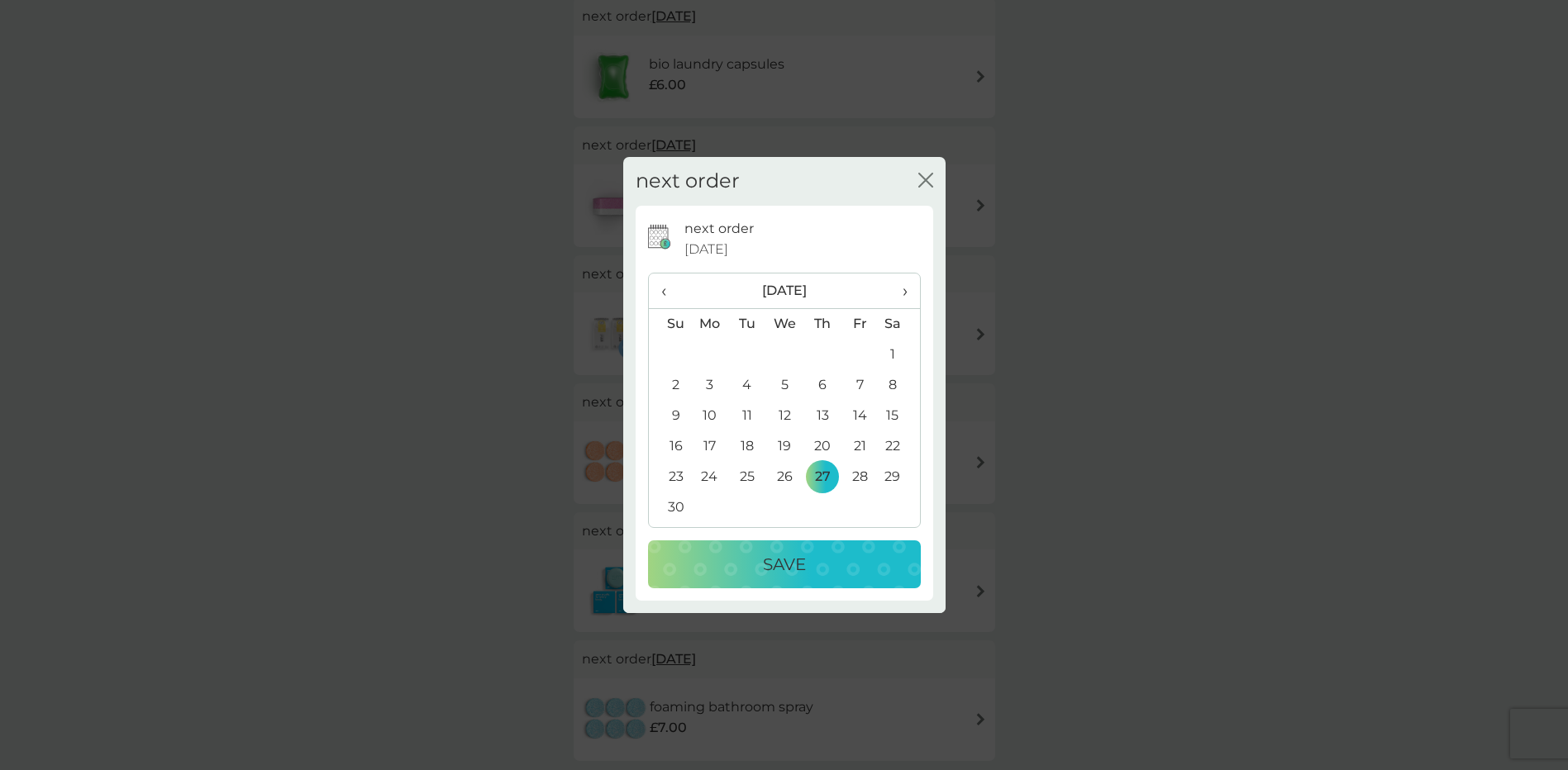
click at [798, 567] on p "Save" at bounding box center [784, 564] width 43 height 27
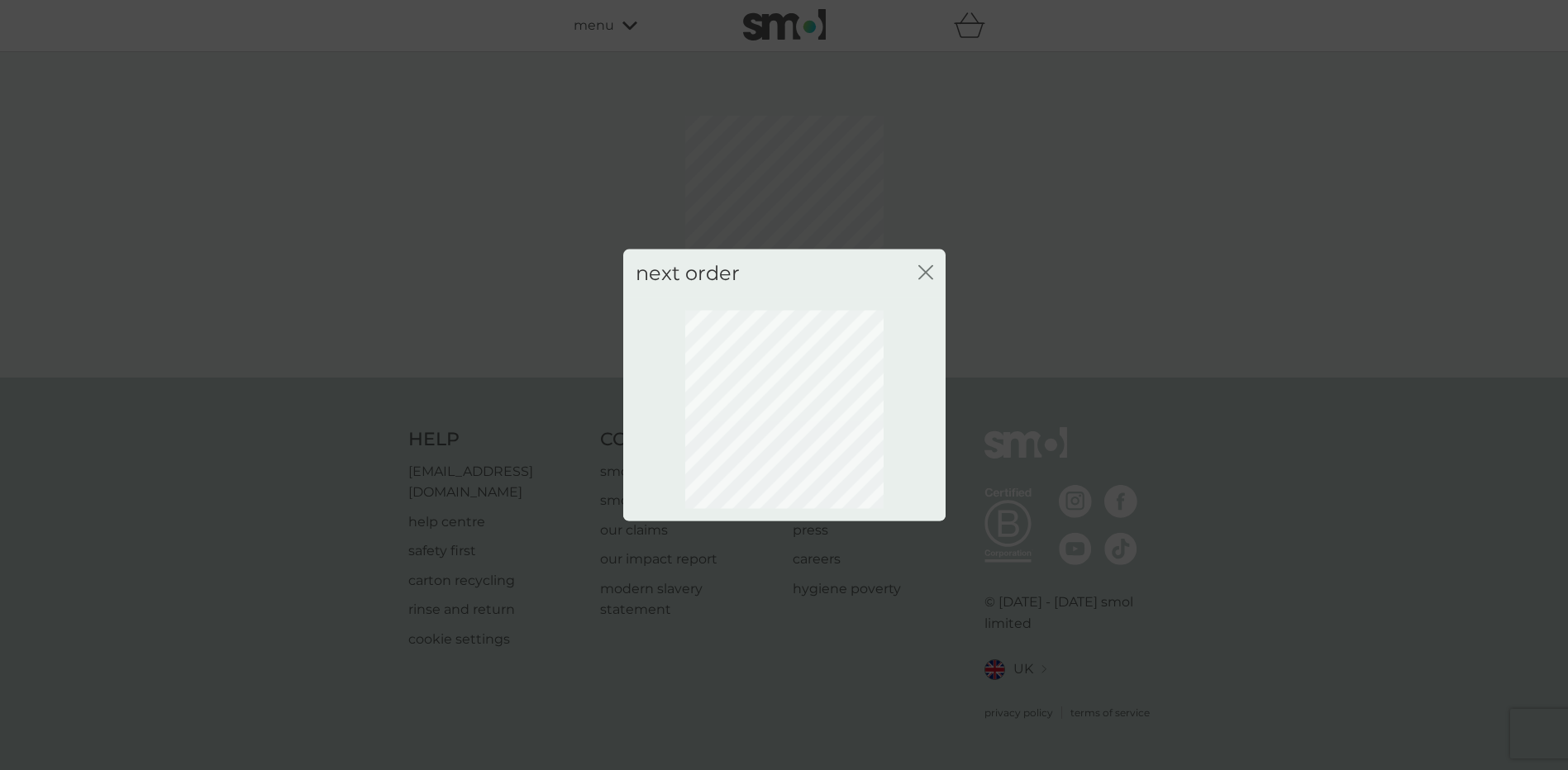
scroll to position [0, 0]
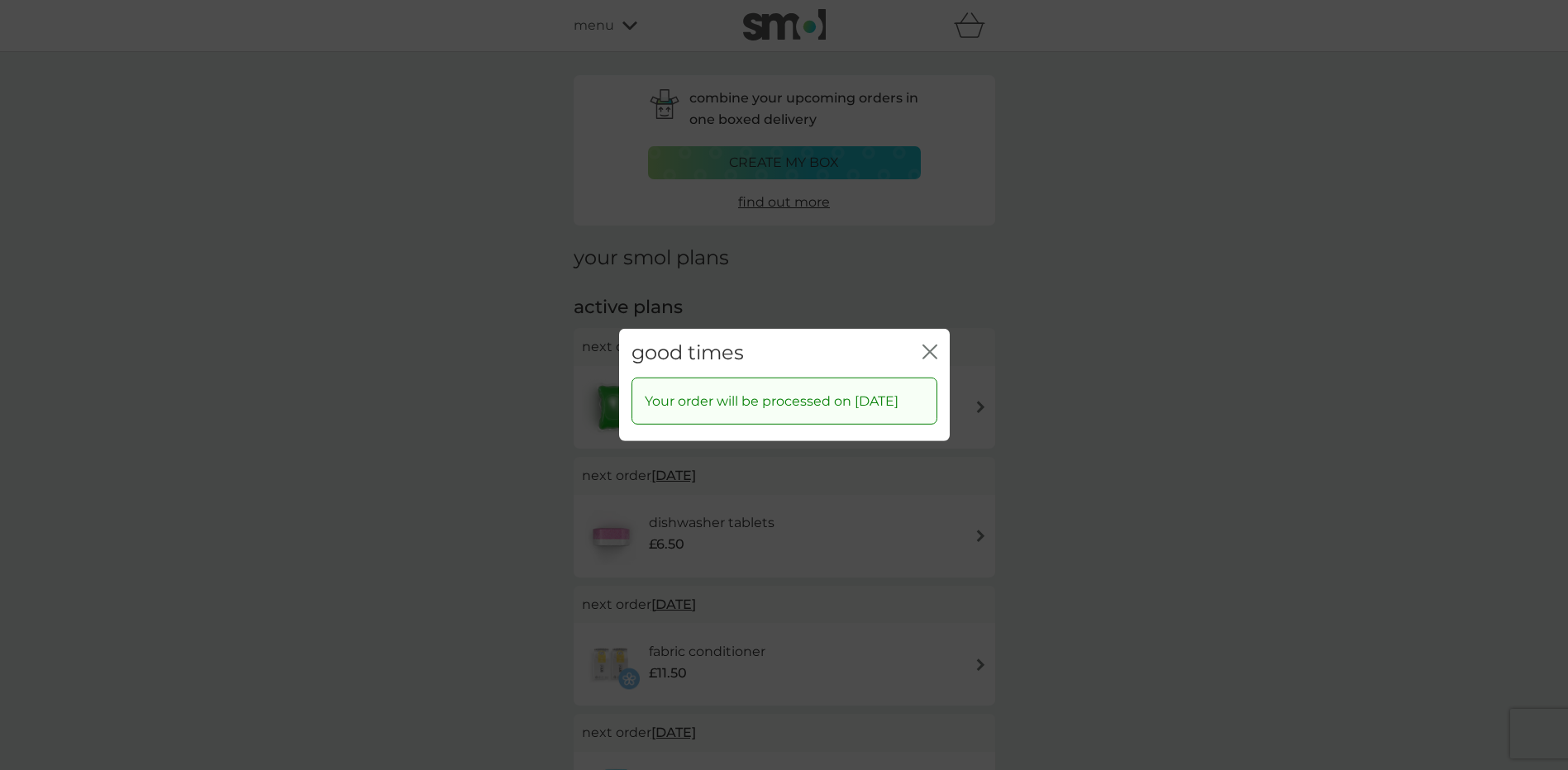
click at [933, 344] on icon "close" at bounding box center [929, 351] width 15 height 15
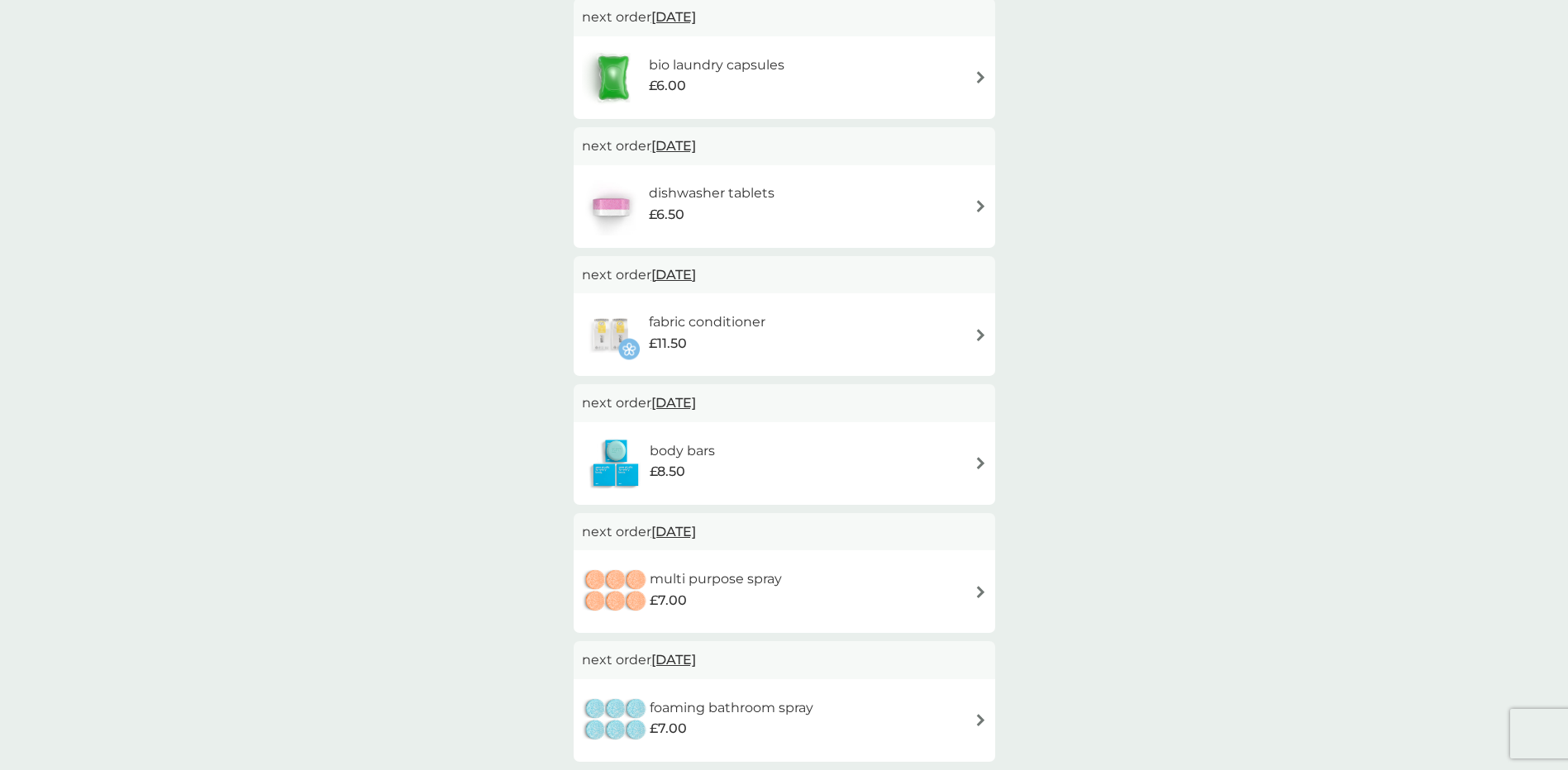
scroll to position [330, 0]
click at [696, 401] on span "[DATE]" at bounding box center [673, 402] width 45 height 32
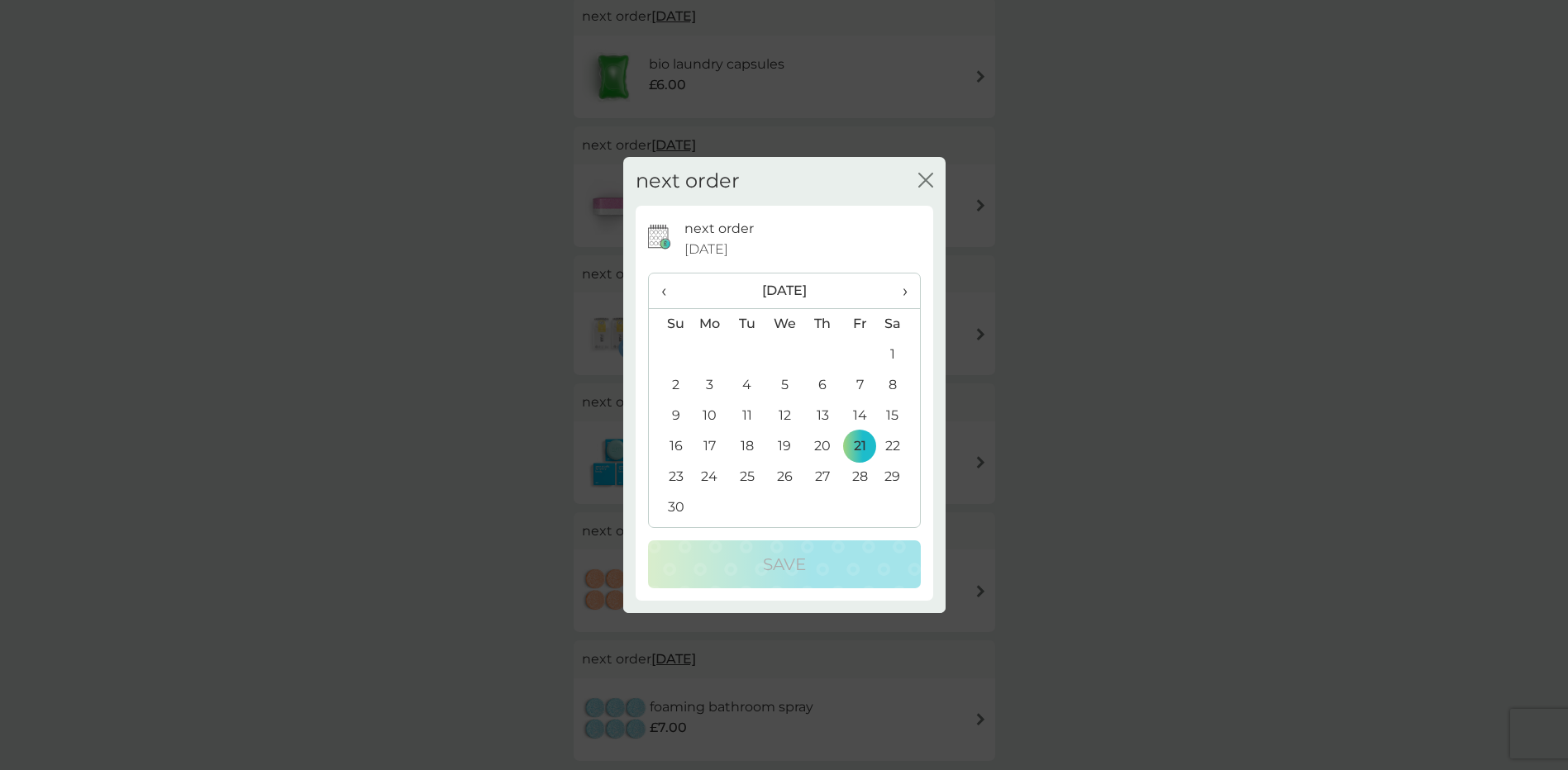
click at [666, 289] on span "‹" at bounding box center [669, 291] width 17 height 35
click at [784, 382] on td "8" at bounding box center [784, 385] width 38 height 31
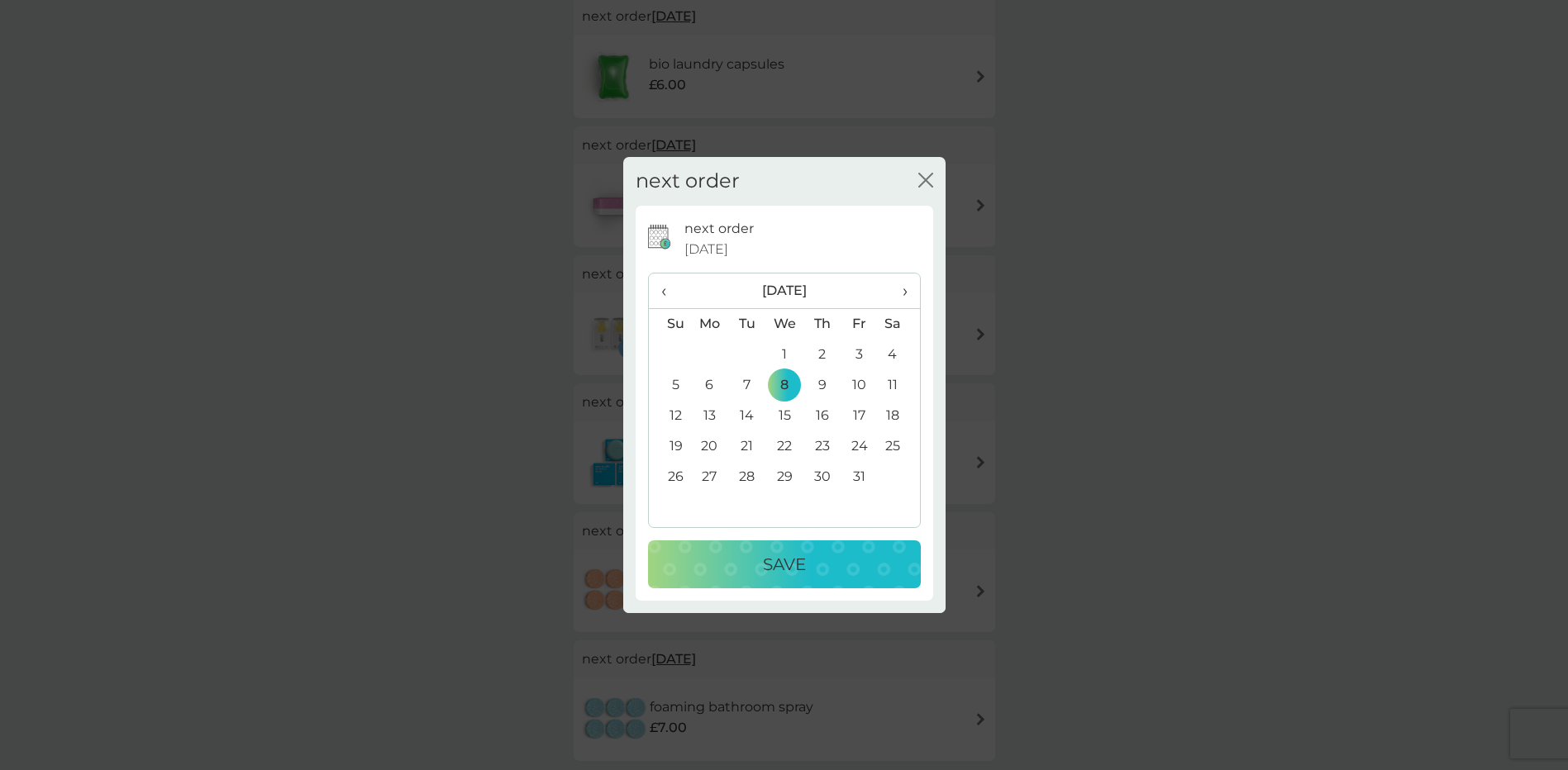
click at [797, 559] on p "Save" at bounding box center [784, 564] width 43 height 27
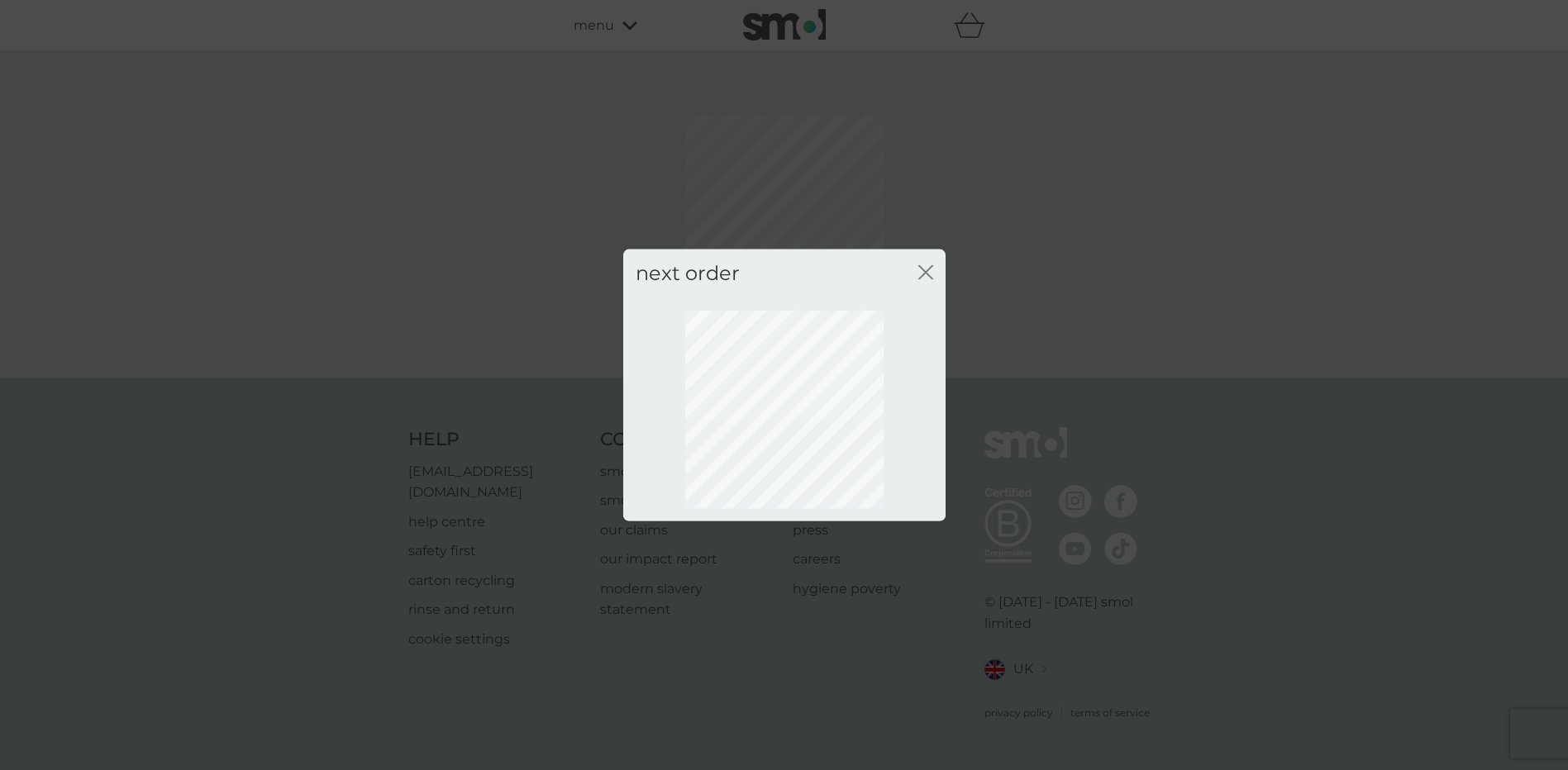
scroll to position [0, 0]
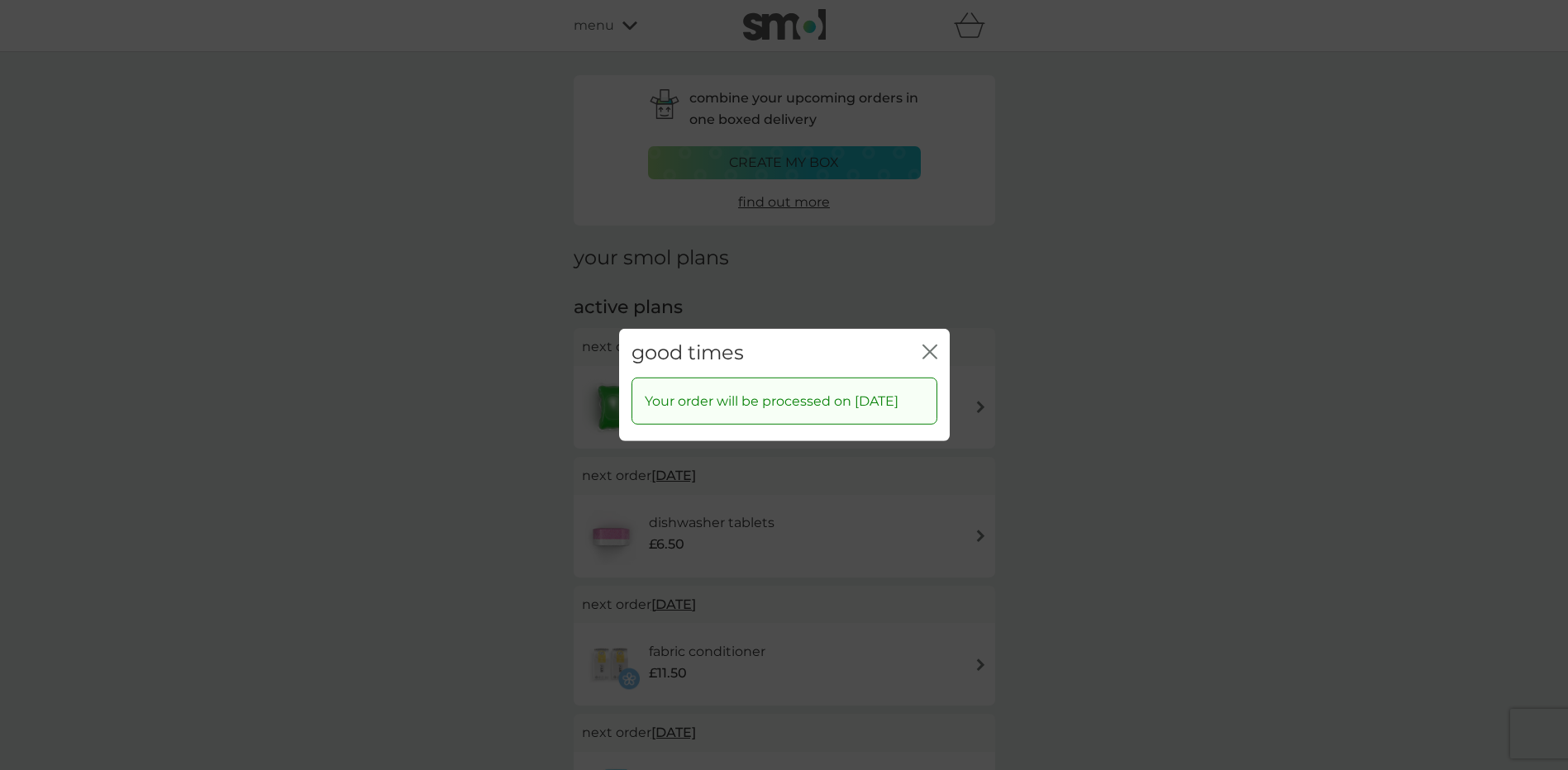
click at [924, 345] on icon "close" at bounding box center [926, 351] width 7 height 13
